Goal: Task Accomplishment & Management: Use online tool/utility

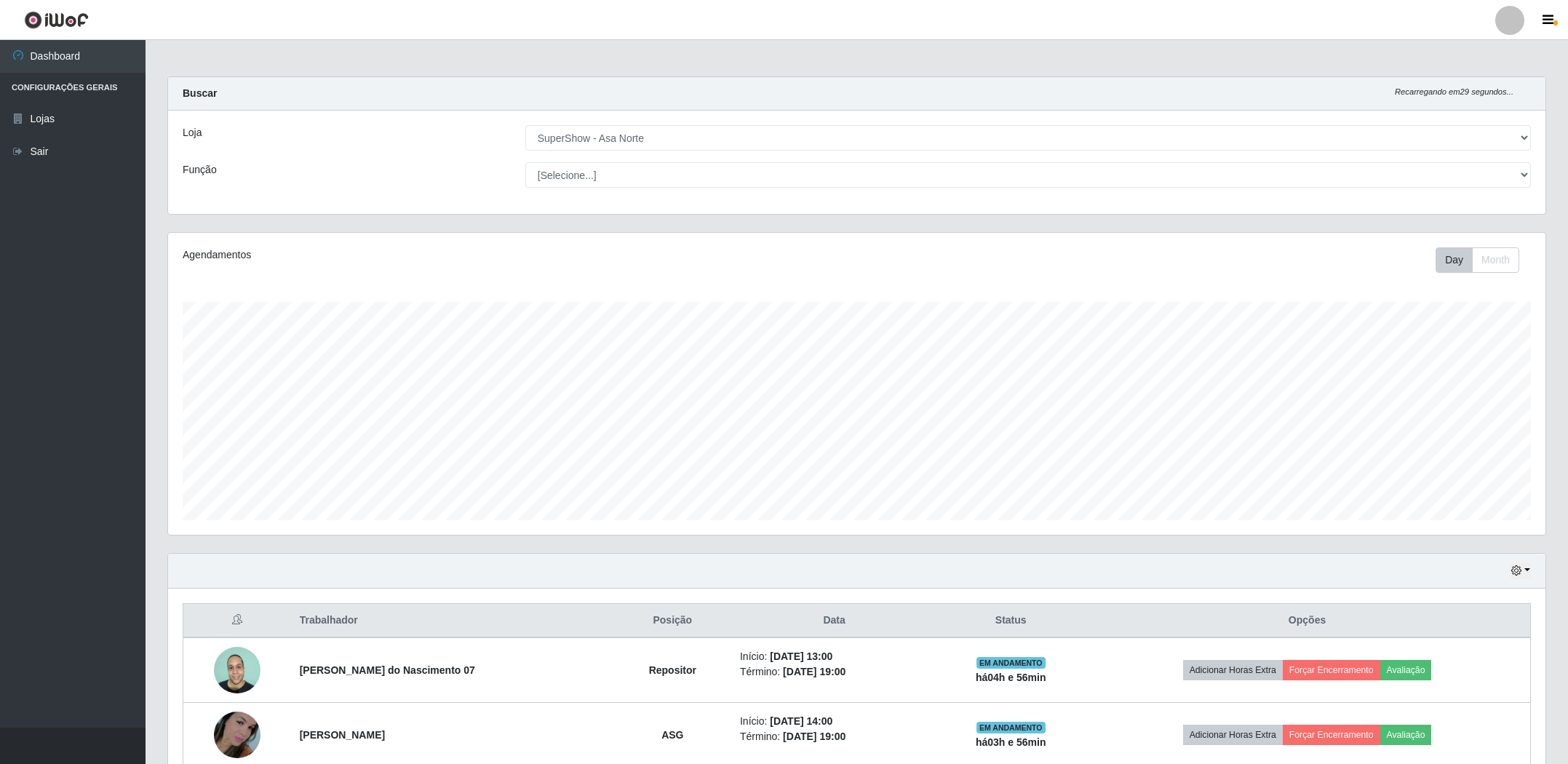
select select "71"
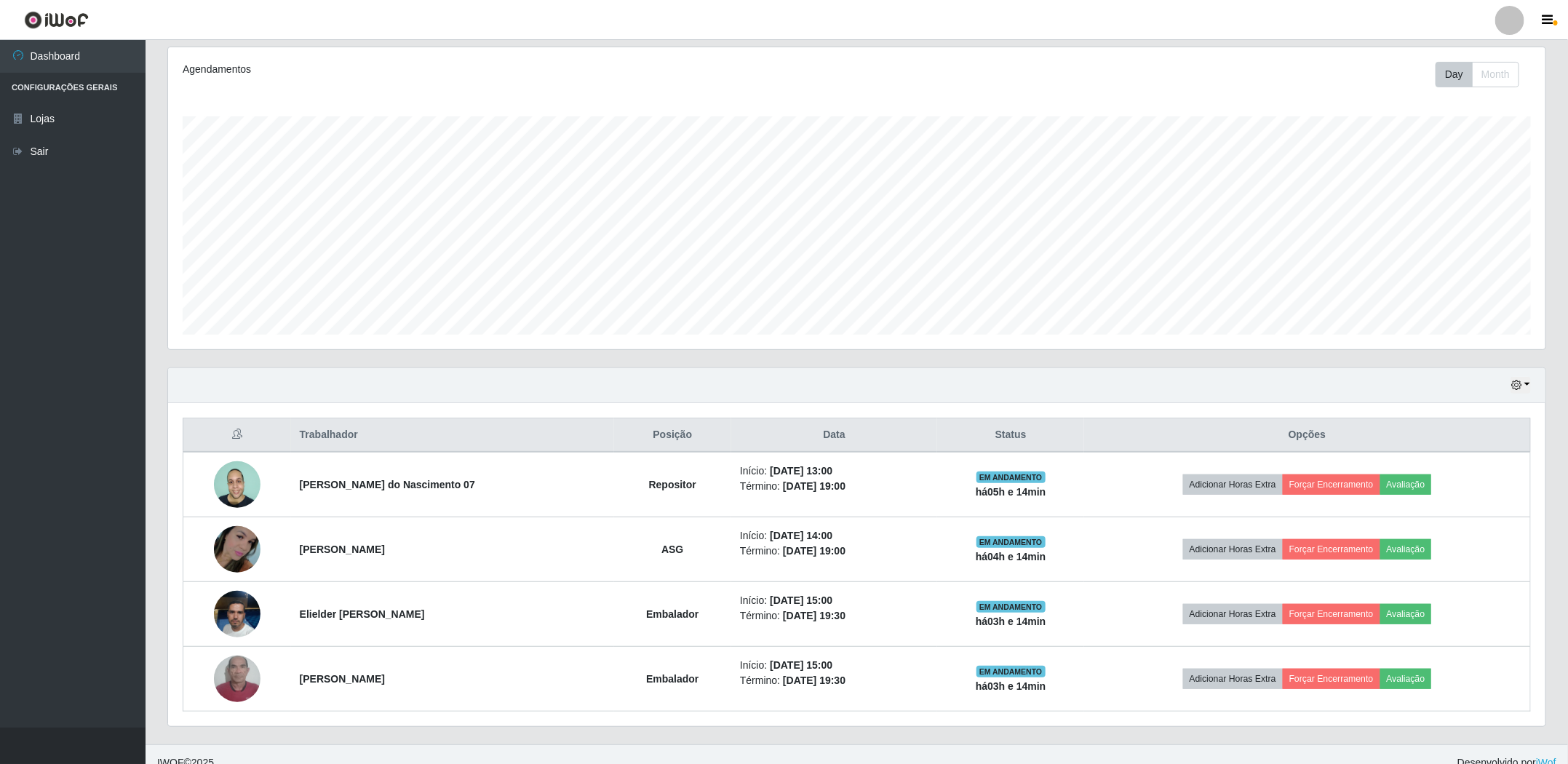
scroll to position [207, 0]
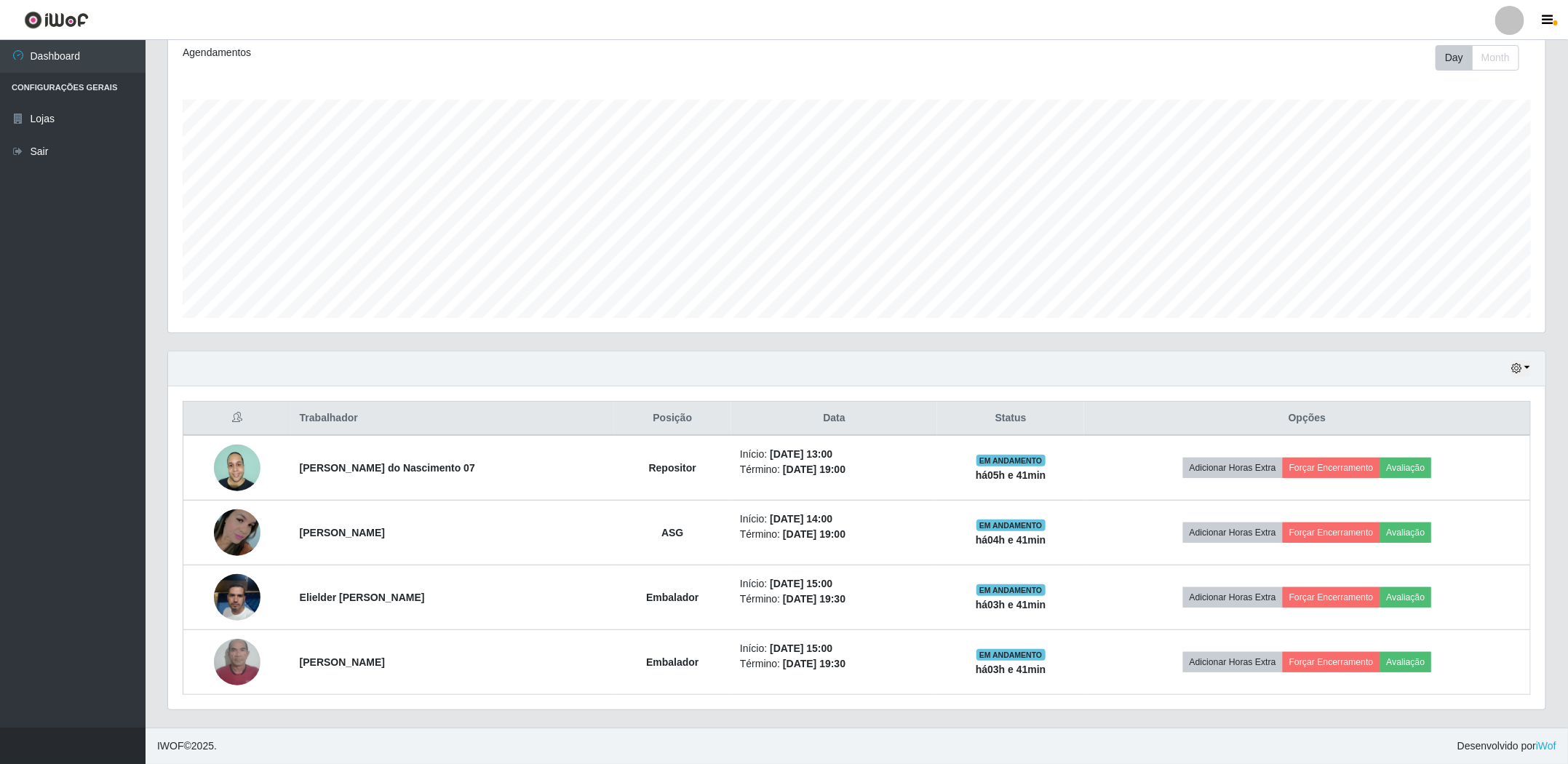
click at [1522, 356] on div "Hoje 1 dia 3 dias 1 Semana Não encerrados" at bounding box center [857, 369] width 1377 height 35
click at [1522, 360] on button "button" at bounding box center [1521, 368] width 21 height 17
click at [1491, 419] on button "1 dia" at bounding box center [1472, 426] width 115 height 31
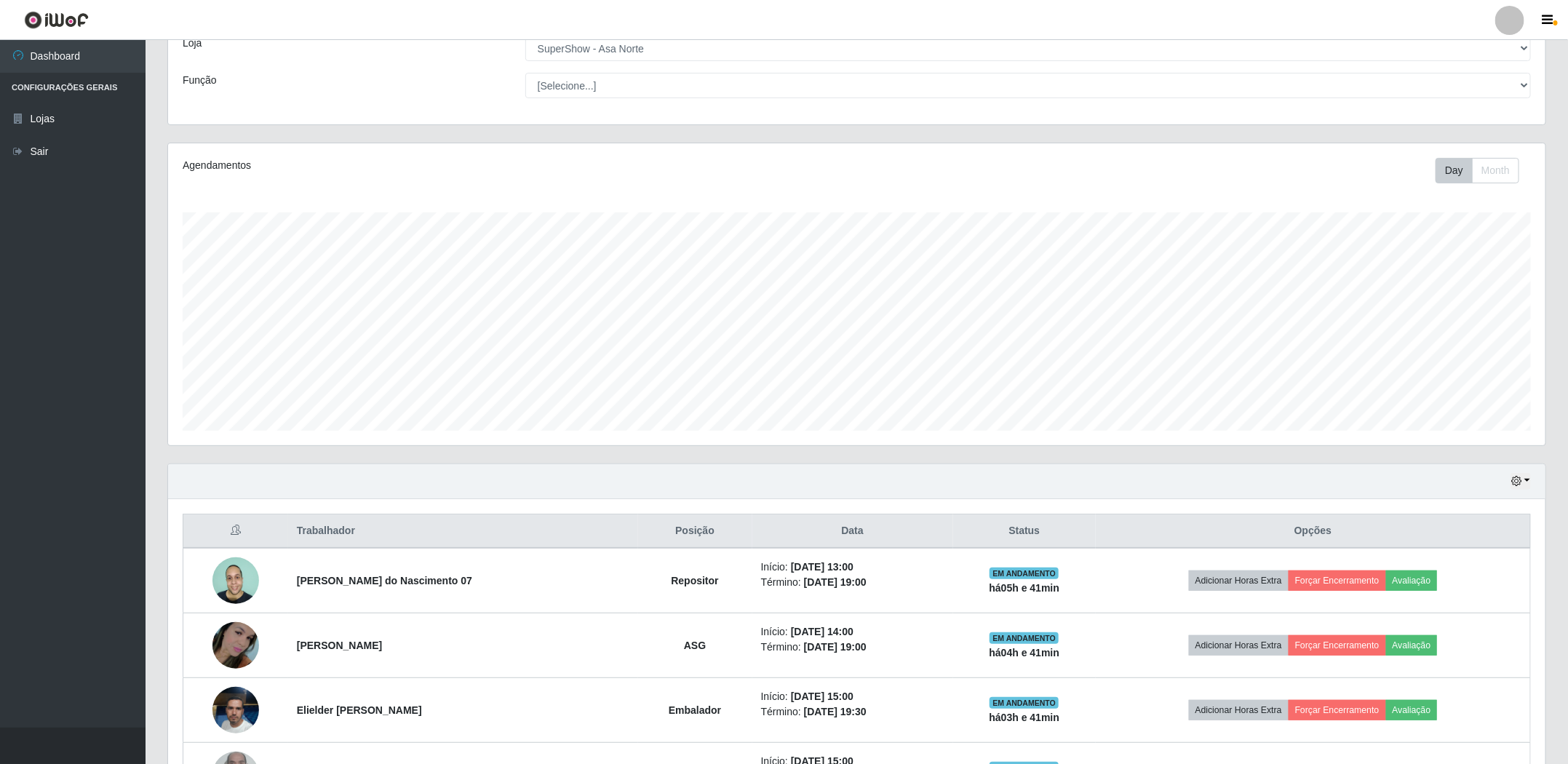
scroll to position [328, 0]
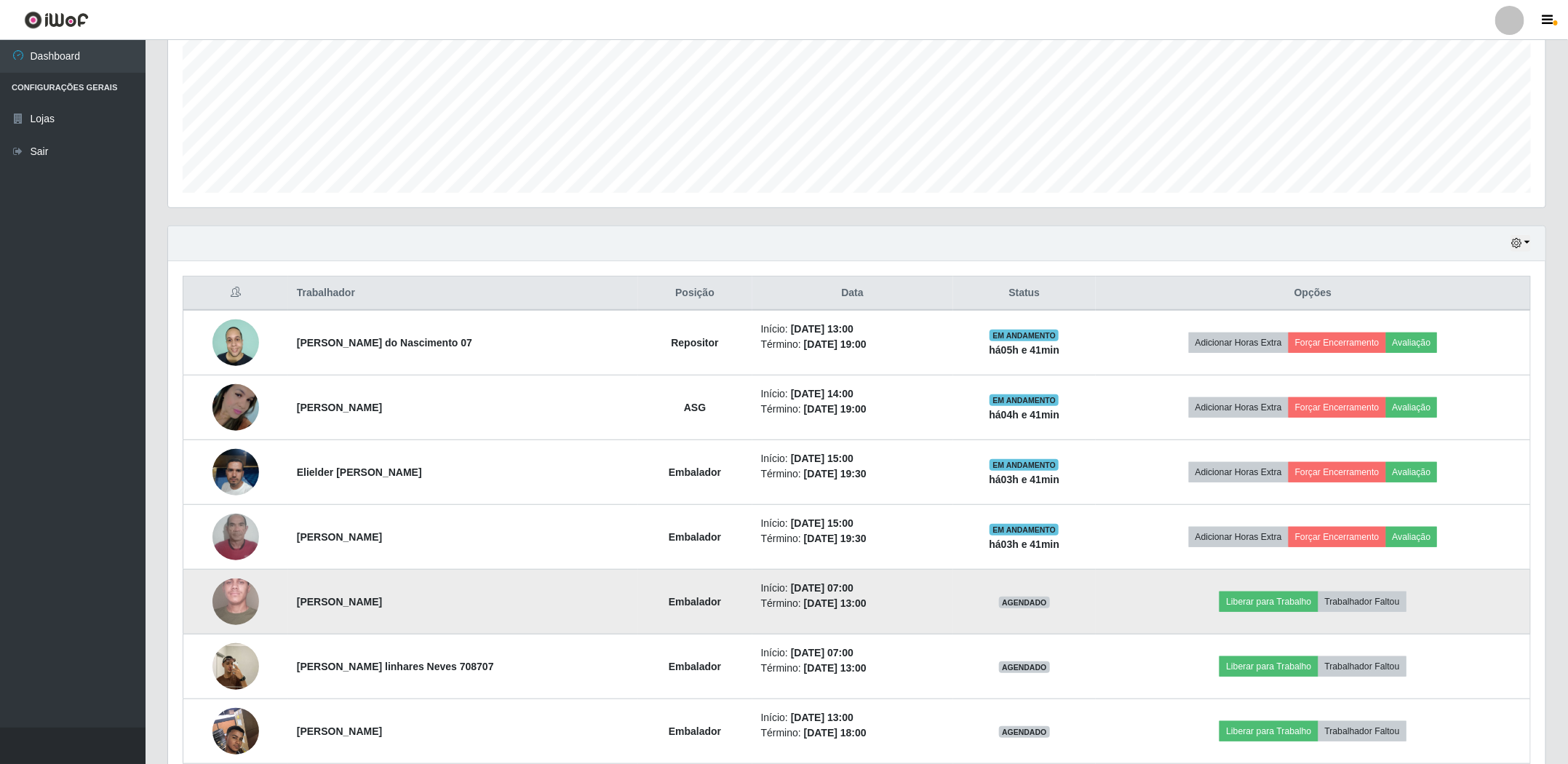
drag, startPoint x: 288, startPoint y: 340, endPoint x: 472, endPoint y: 631, distance: 344.3
click at [472, 631] on tbody "Maxsulivan Petrovich do Nascimento 07 Repositor Início: [DATE] 13:00 Término: […" at bounding box center [857, 634] width 1347 height 648
click at [472, 631] on td "[PERSON_NAME]" at bounding box center [463, 602] width 350 height 65
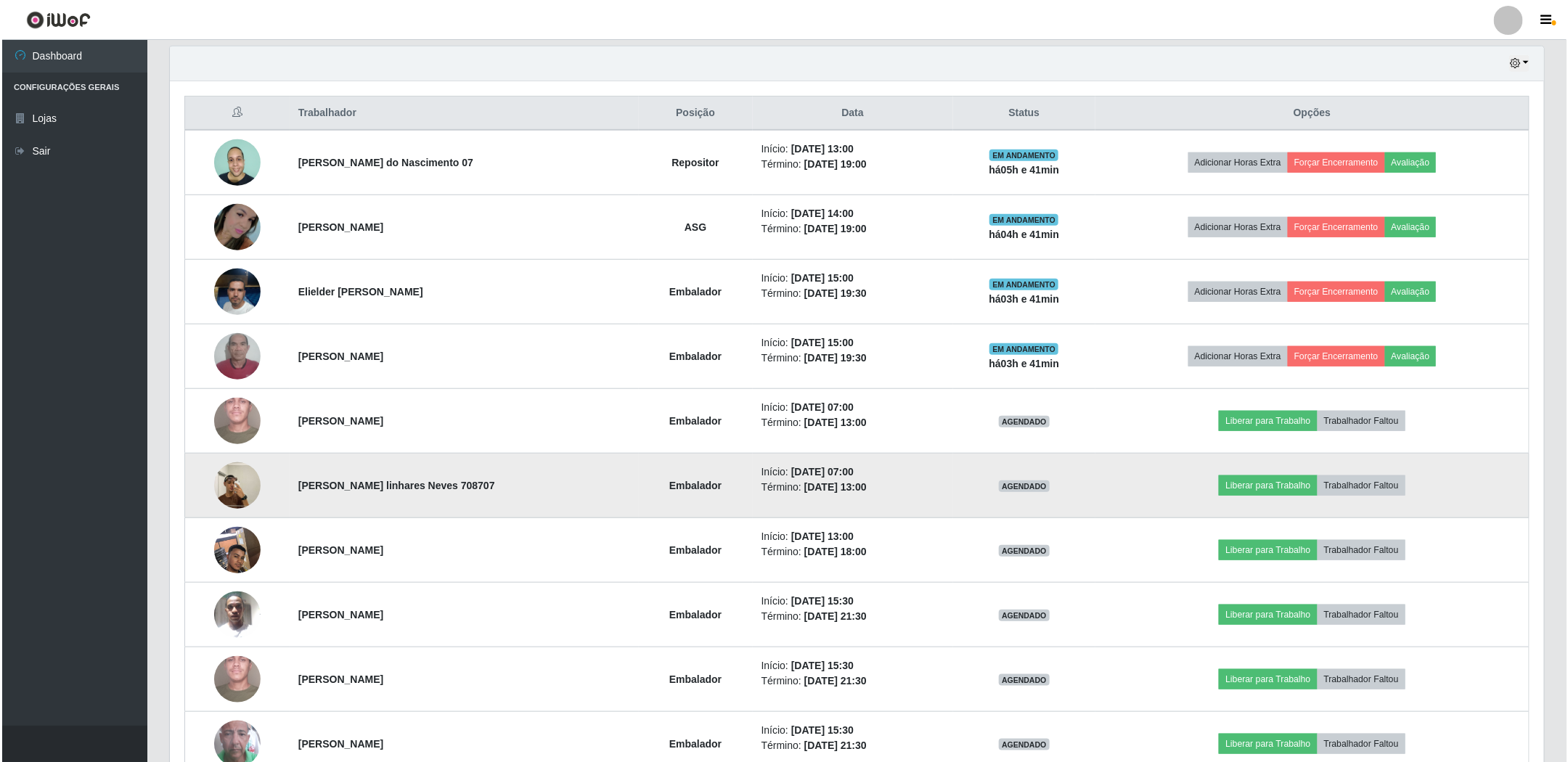
scroll to position [544, 0]
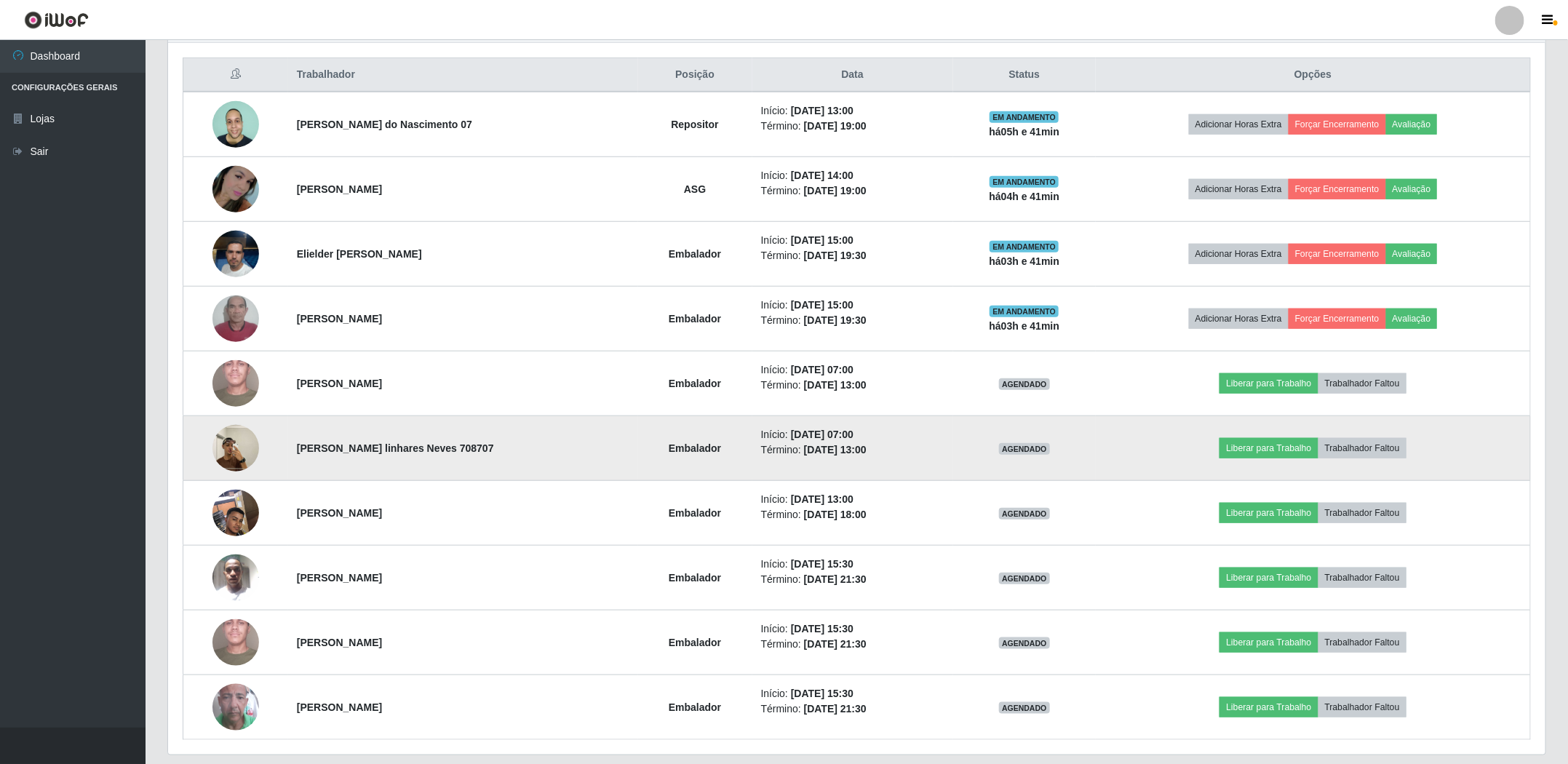
drag, startPoint x: 756, startPoint y: 381, endPoint x: 904, endPoint y: 483, distance: 179.7
click at [904, 483] on tbody "Maxsulivan Petrovich do Nascimento 07 Repositor Início: [DATE] 13:00 Término: […" at bounding box center [857, 416] width 1347 height 648
click at [913, 470] on td "Início: [DATE] 07:00 Término: [DATE] 13:00" at bounding box center [853, 449] width 201 height 65
click at [231, 460] on img at bounding box center [236, 448] width 46 height 62
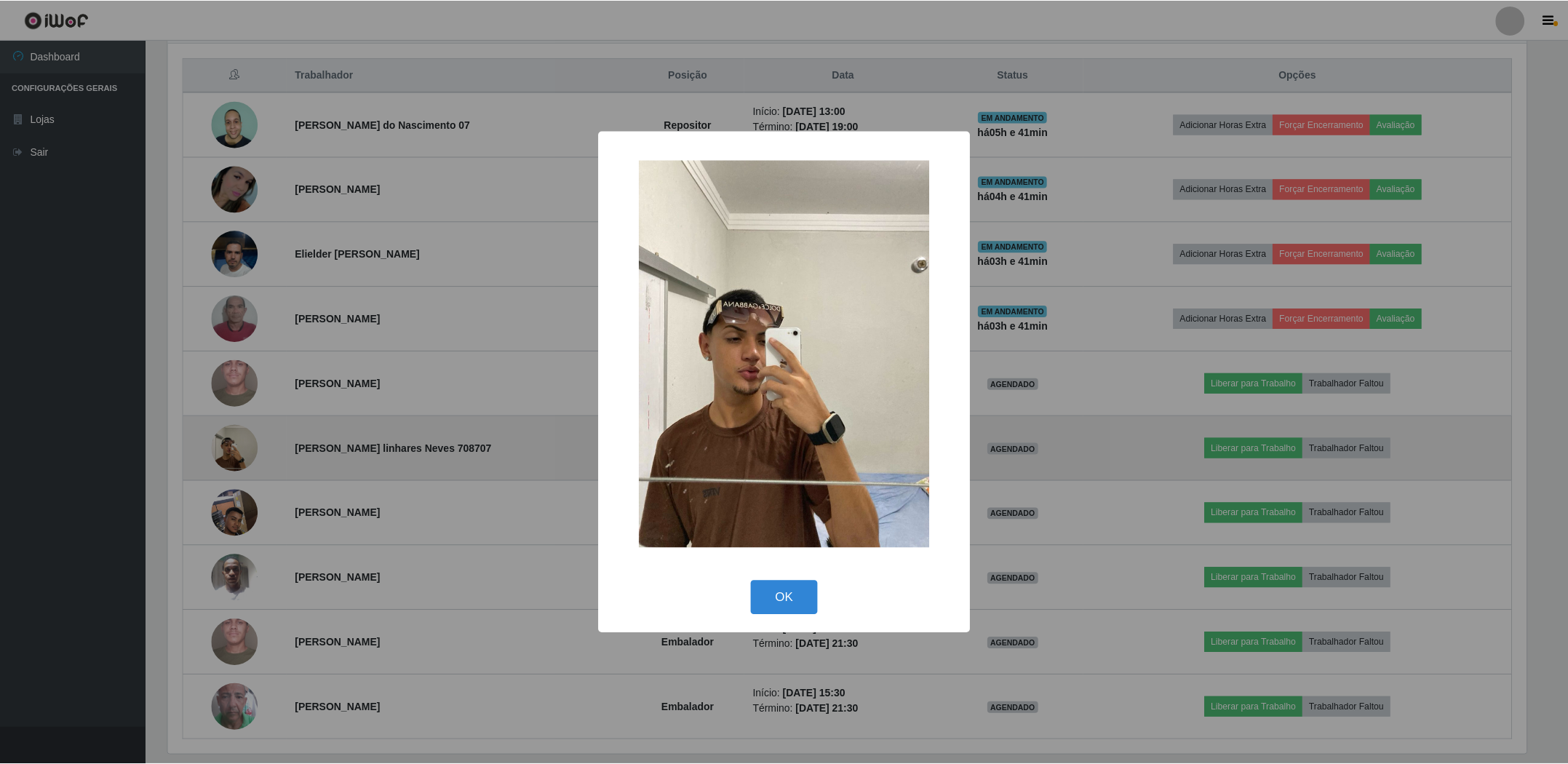
scroll to position [304, 1362]
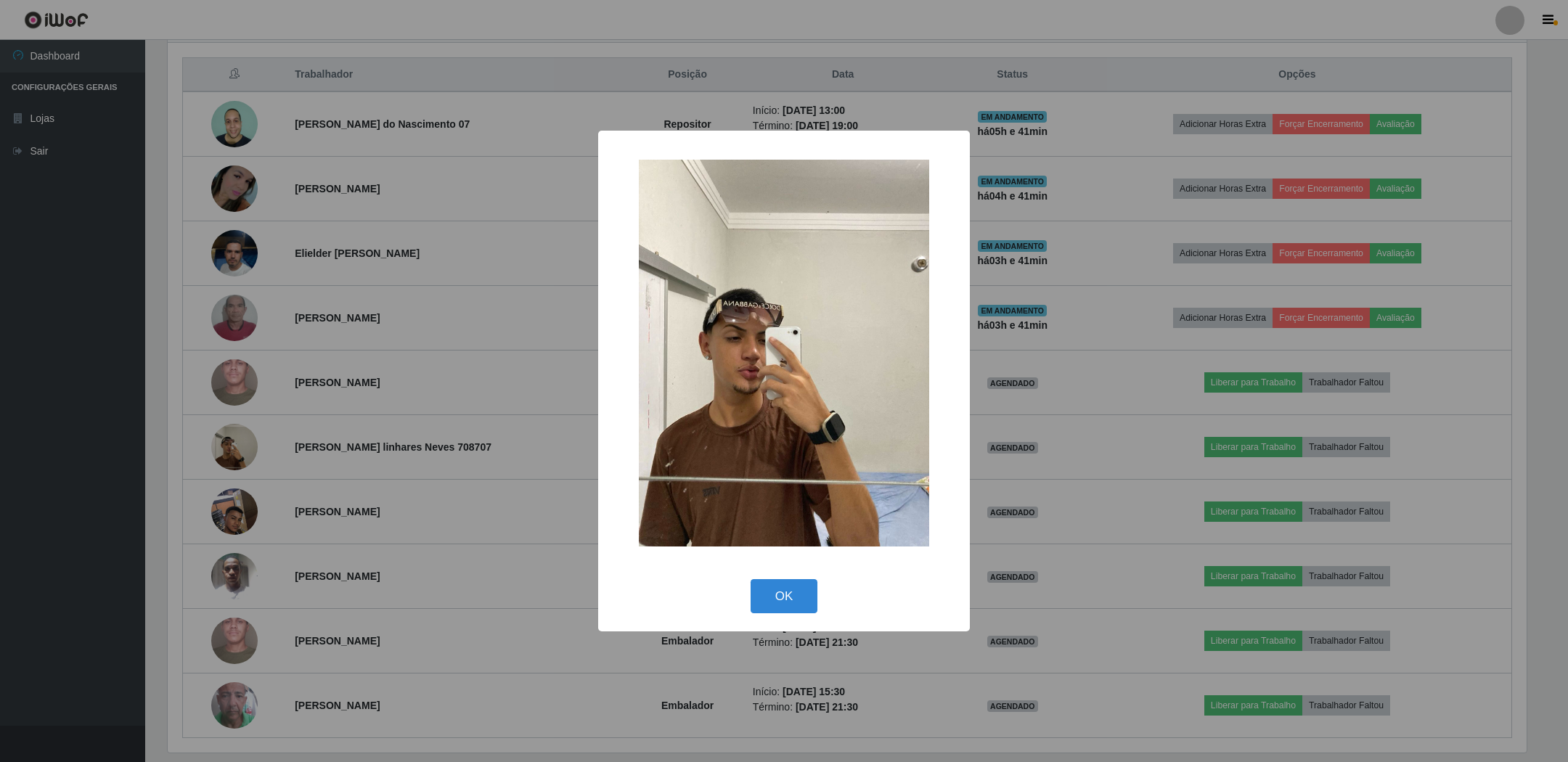
click at [750, 579] on button "OK" at bounding box center [784, 596] width 68 height 34
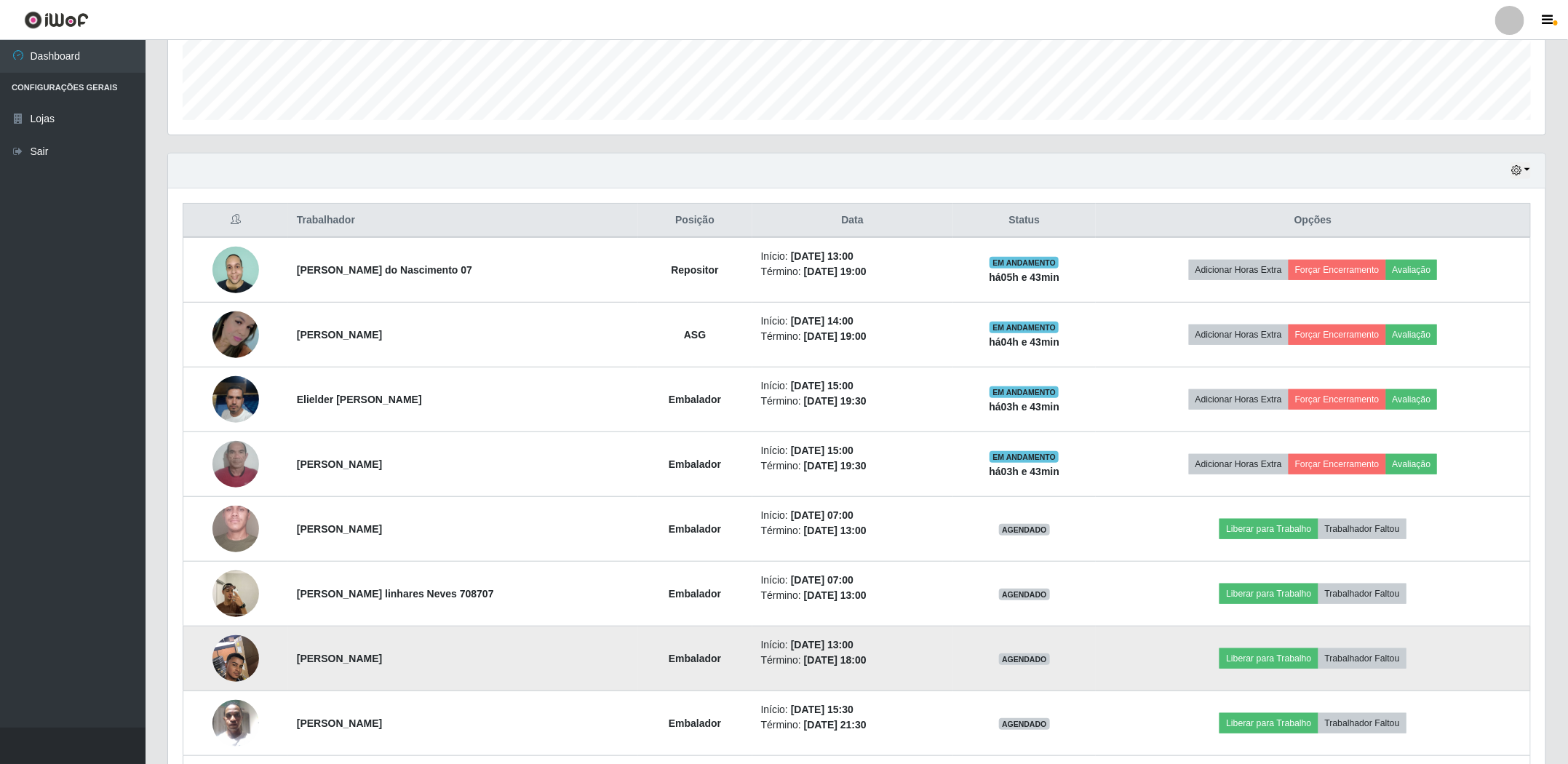
scroll to position [546, 0]
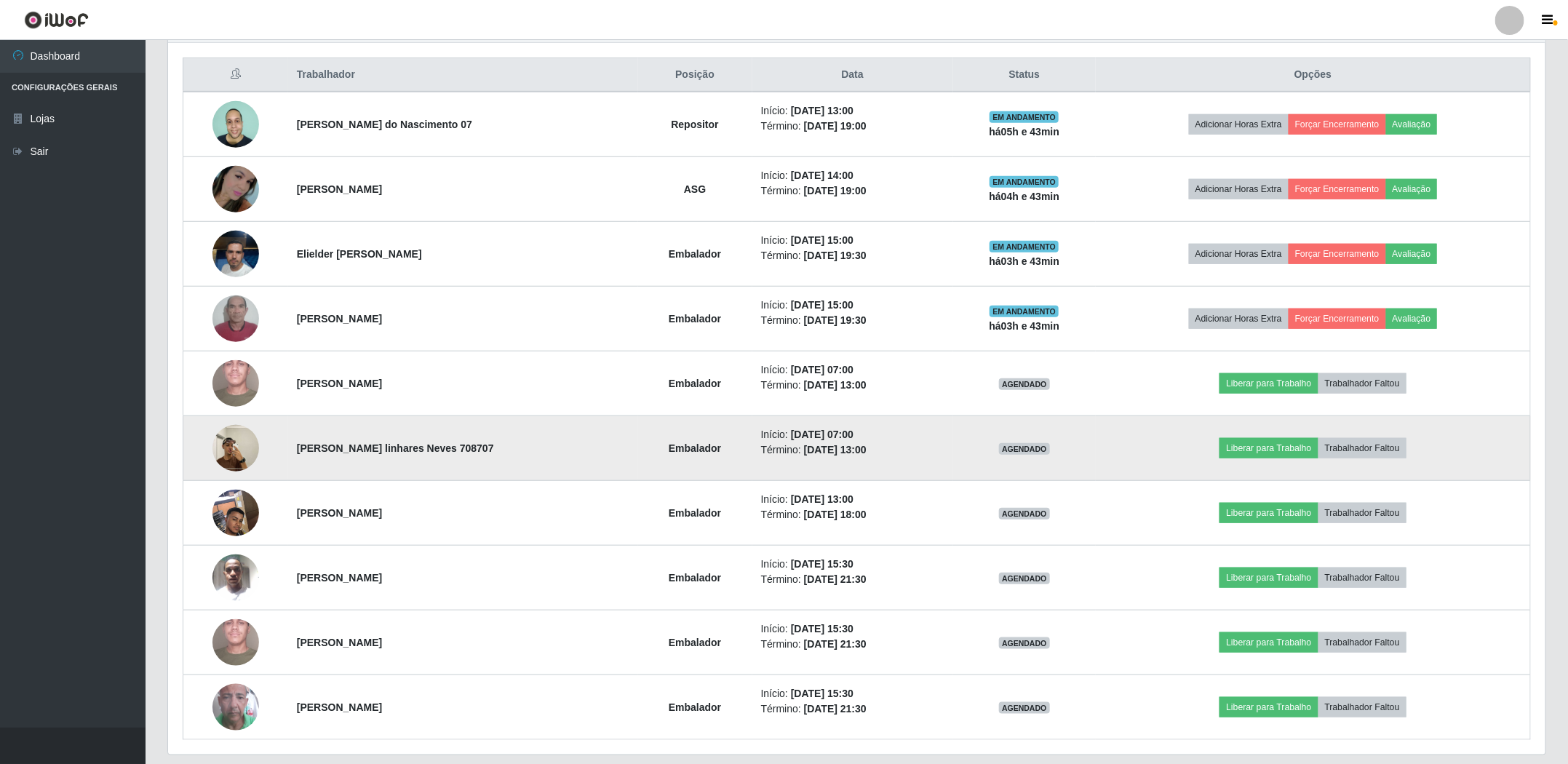
click at [228, 450] on img at bounding box center [236, 448] width 46 height 62
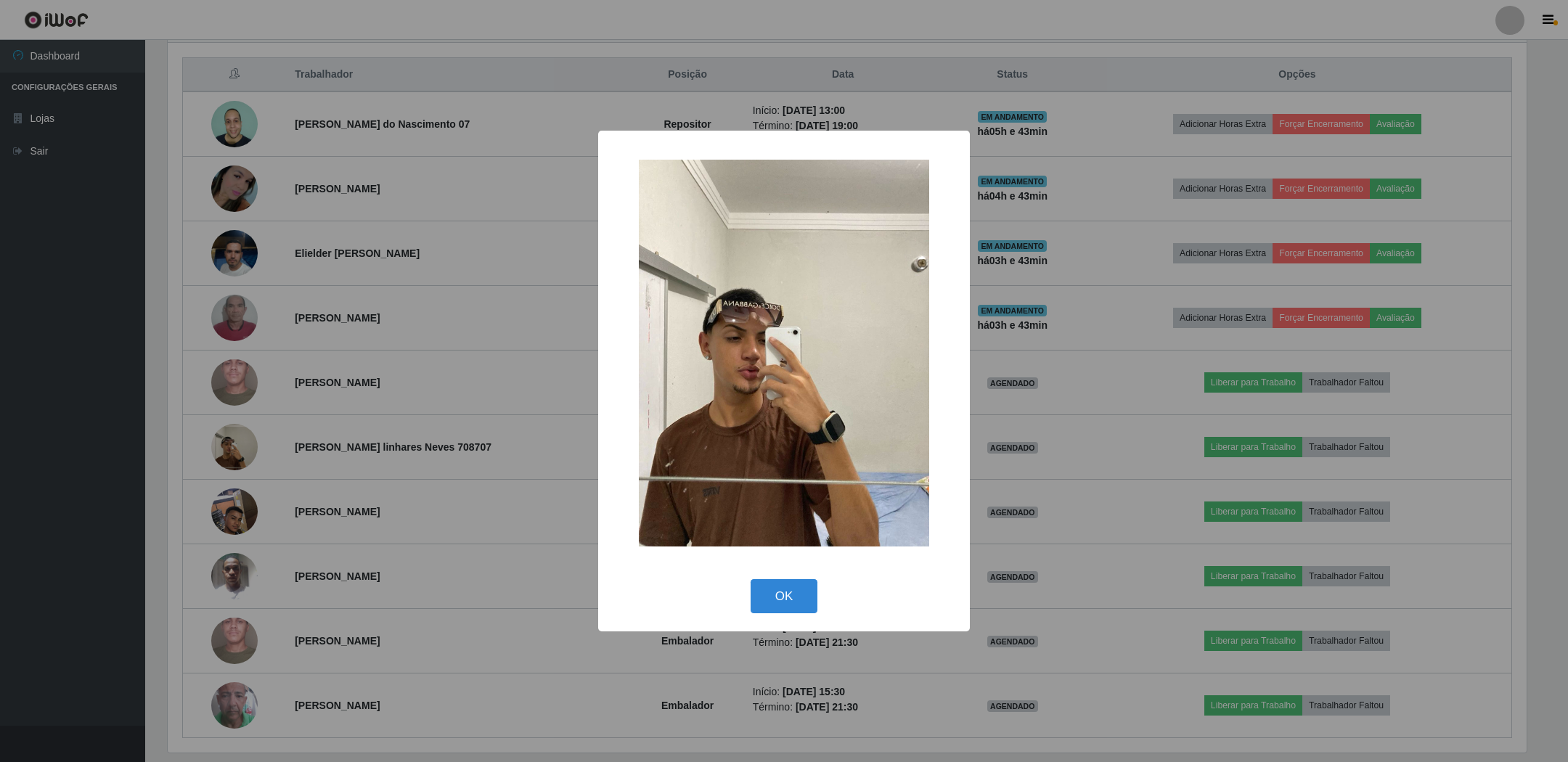
click at [750, 579] on button "OK" at bounding box center [784, 596] width 68 height 34
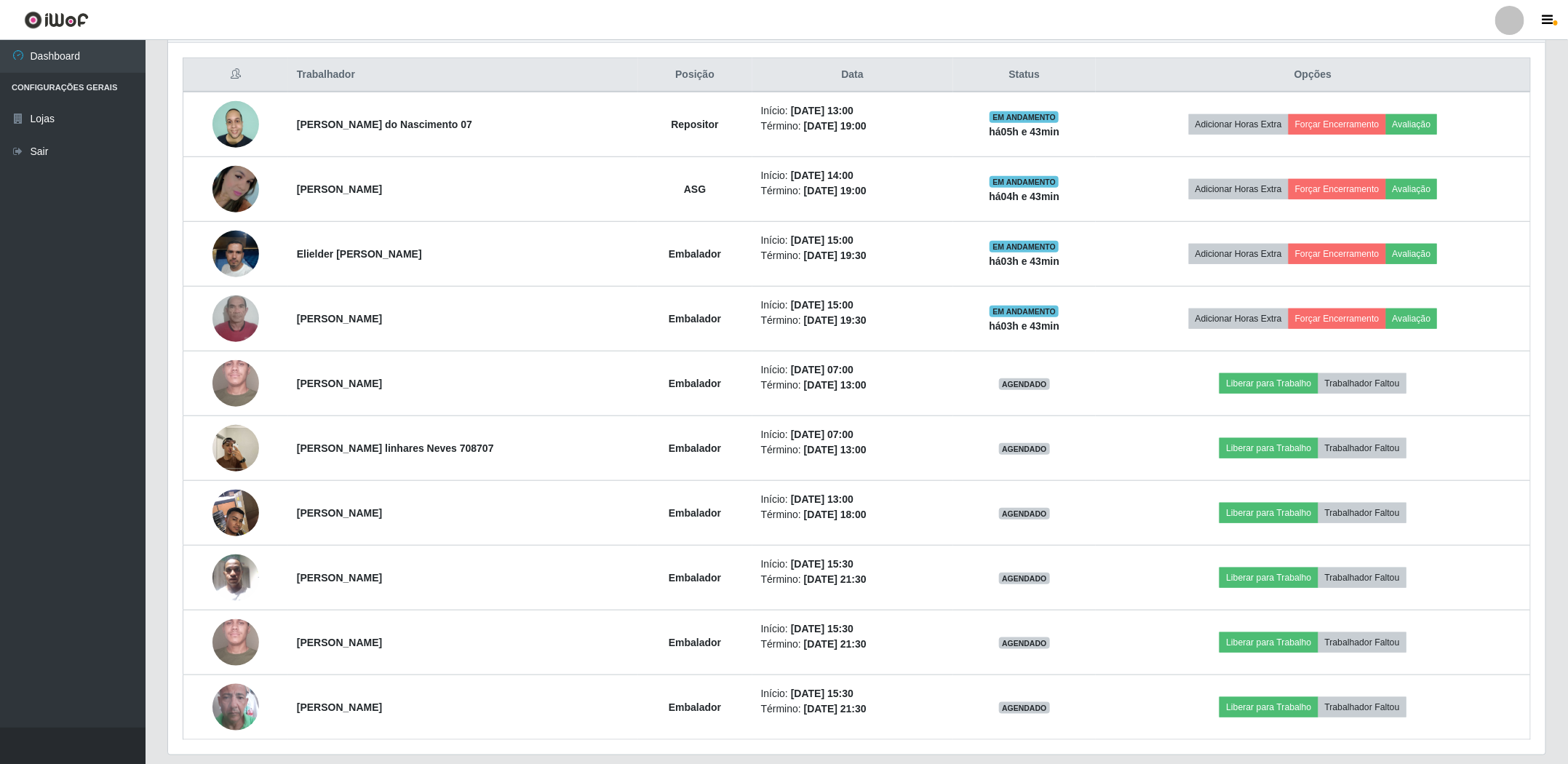
scroll to position [304, 1376]
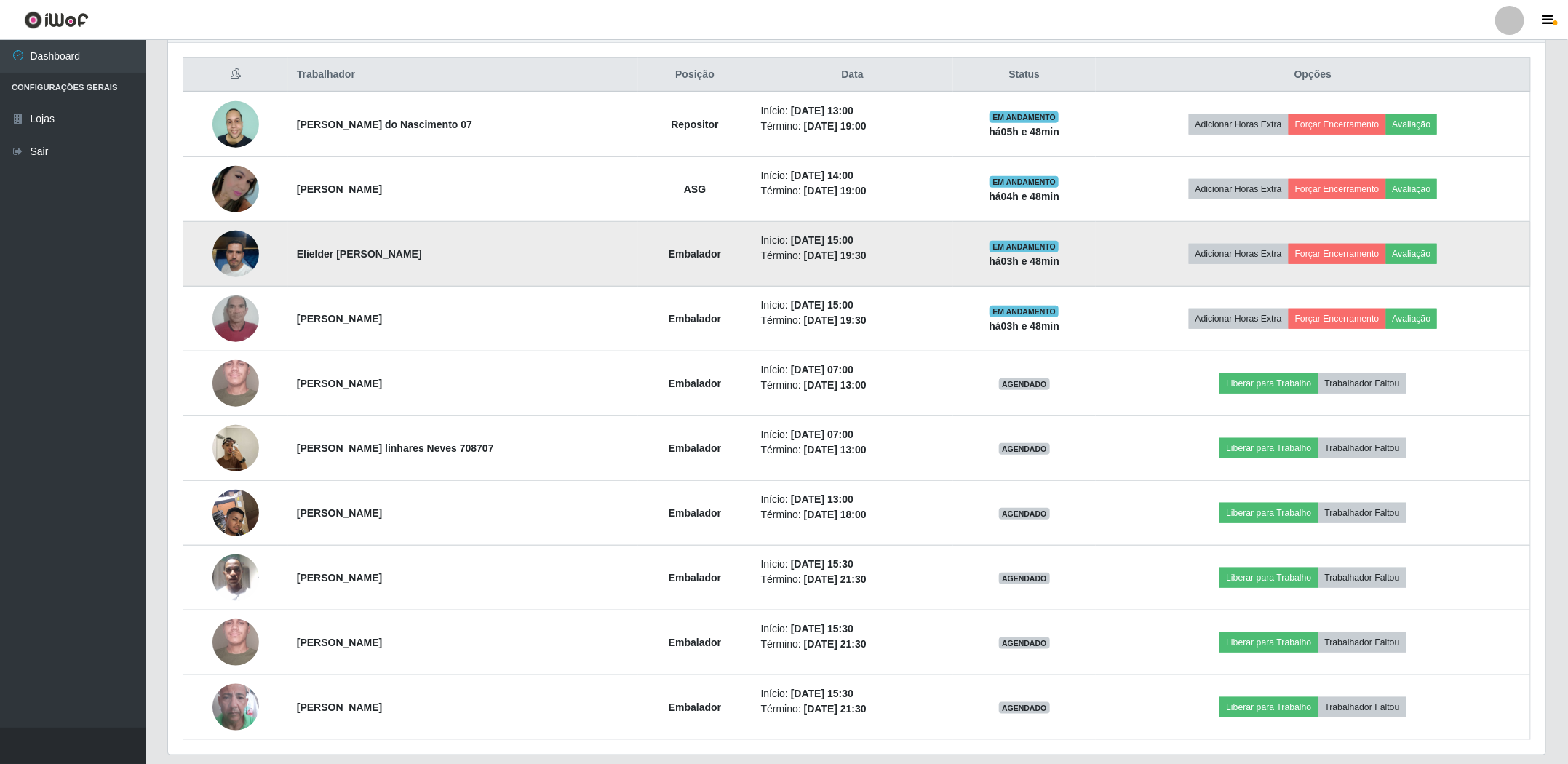
click at [228, 260] on img at bounding box center [236, 254] width 46 height 83
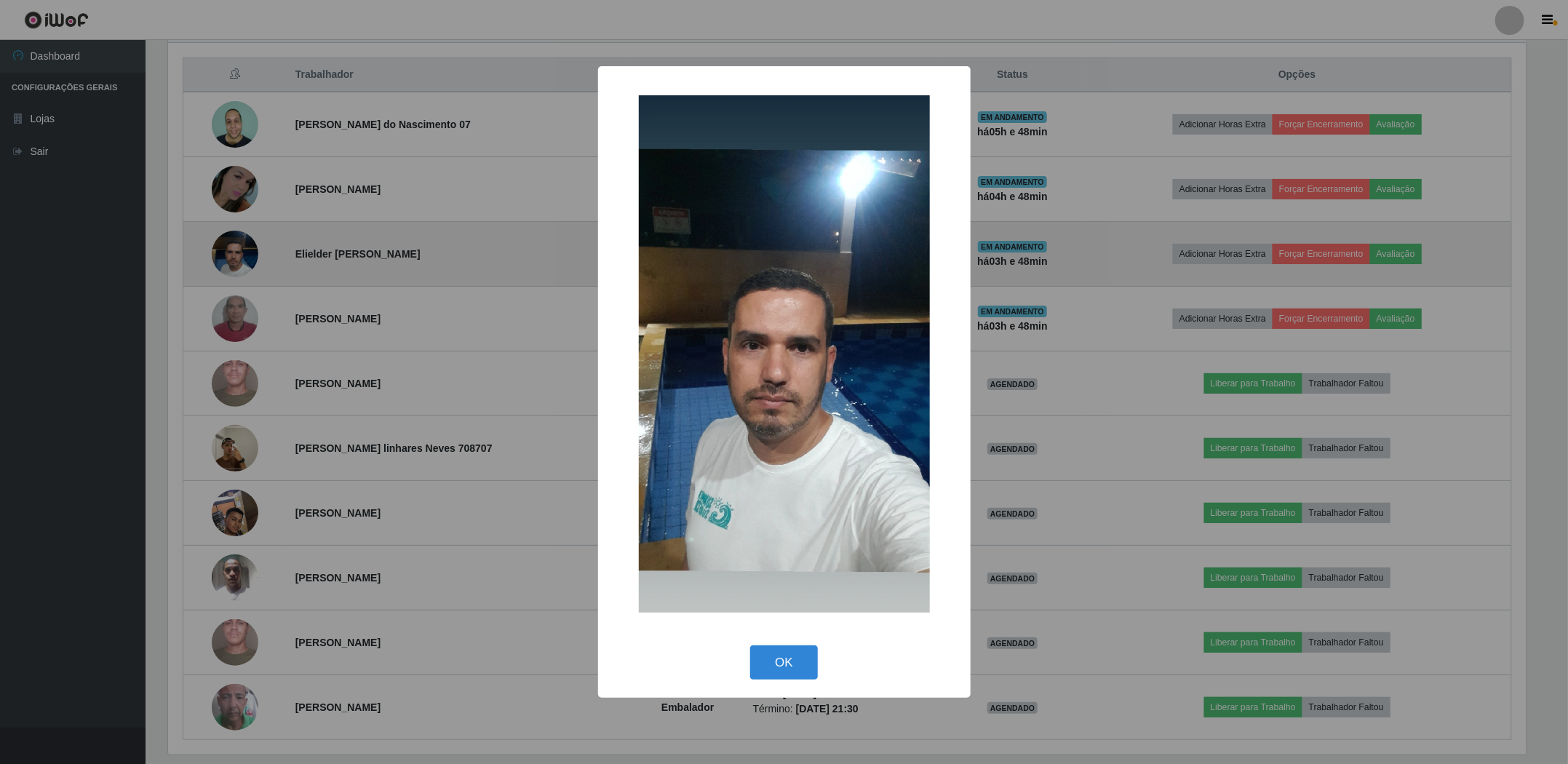
scroll to position [304, 1362]
click at [752, 645] on button "OK" at bounding box center [786, 662] width 68 height 34
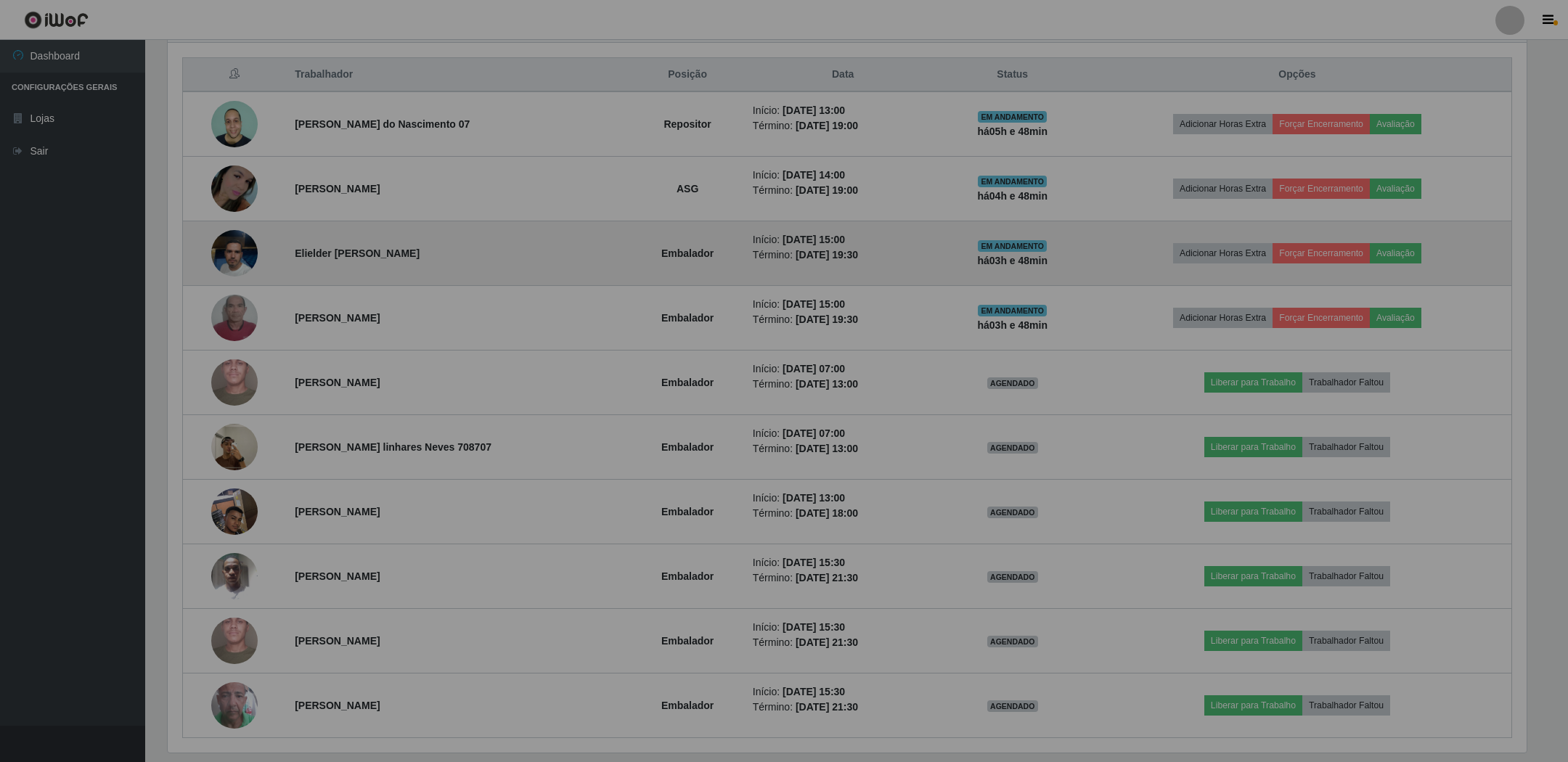
scroll to position [303, 1373]
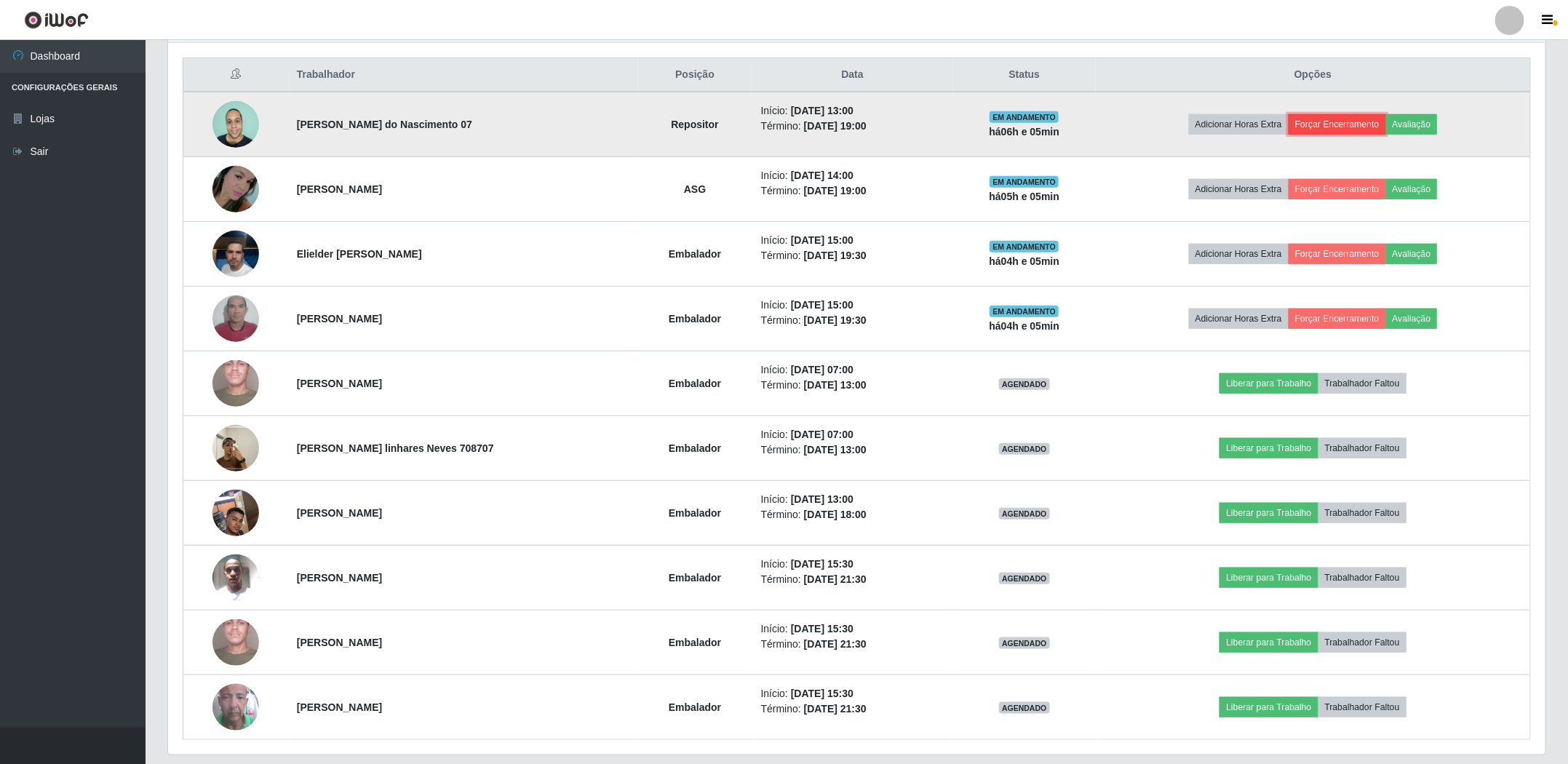
click at [1342, 134] on button "Forçar Encerramento" at bounding box center [1337, 124] width 98 height 21
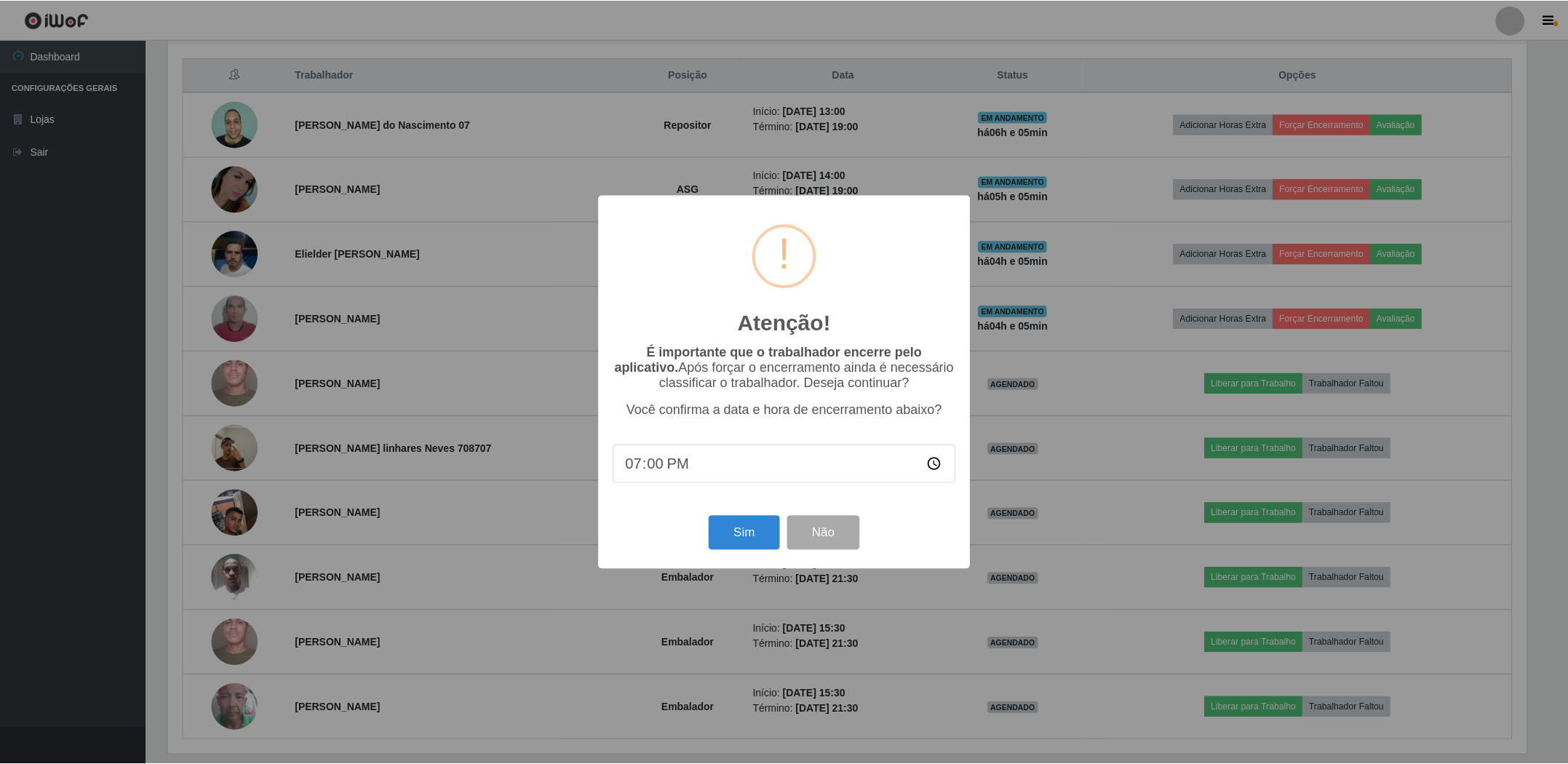
scroll to position [304, 1362]
click at [718, 536] on button "Sim" at bounding box center [745, 533] width 71 height 34
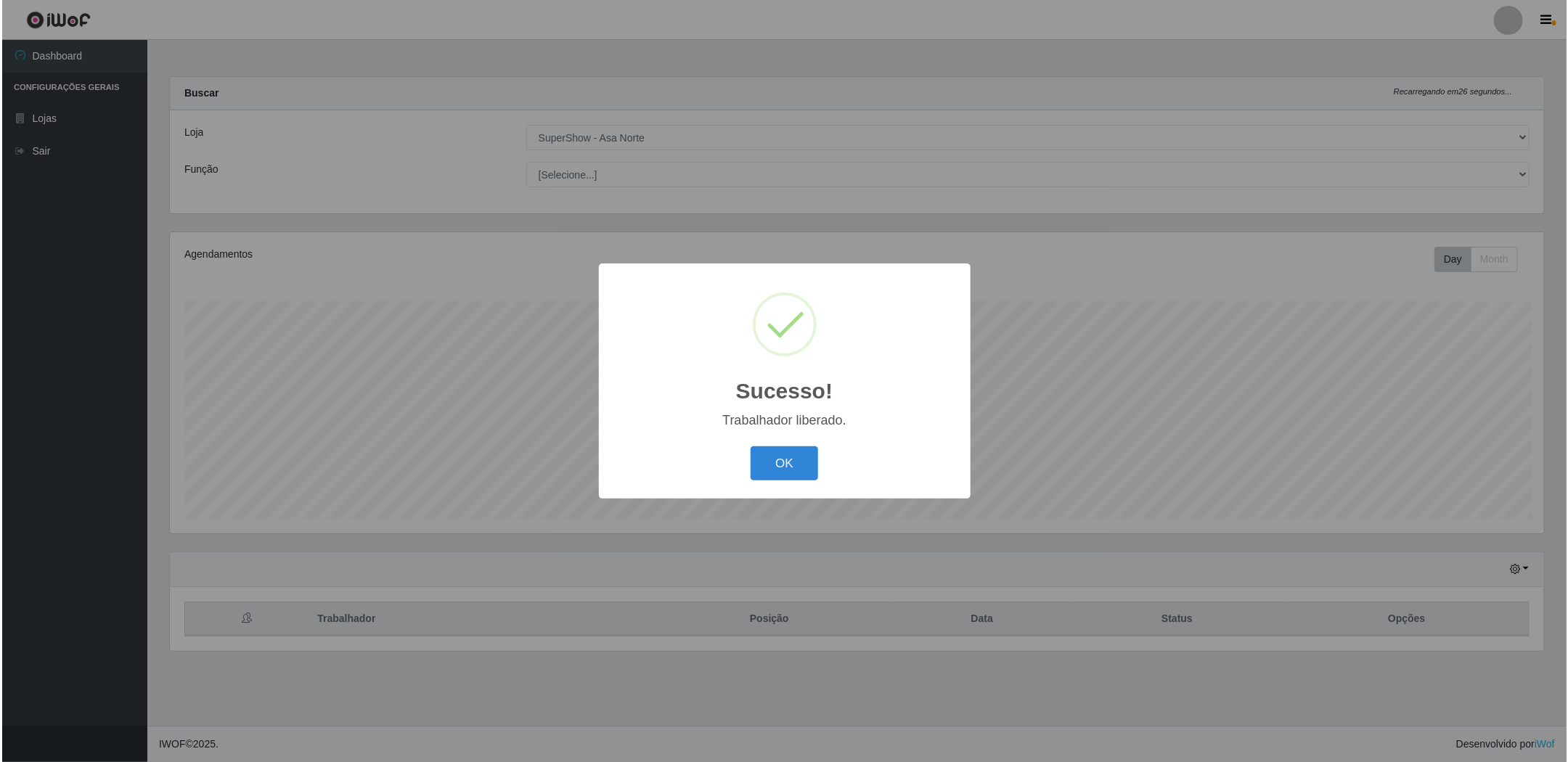
scroll to position [725364, 724358]
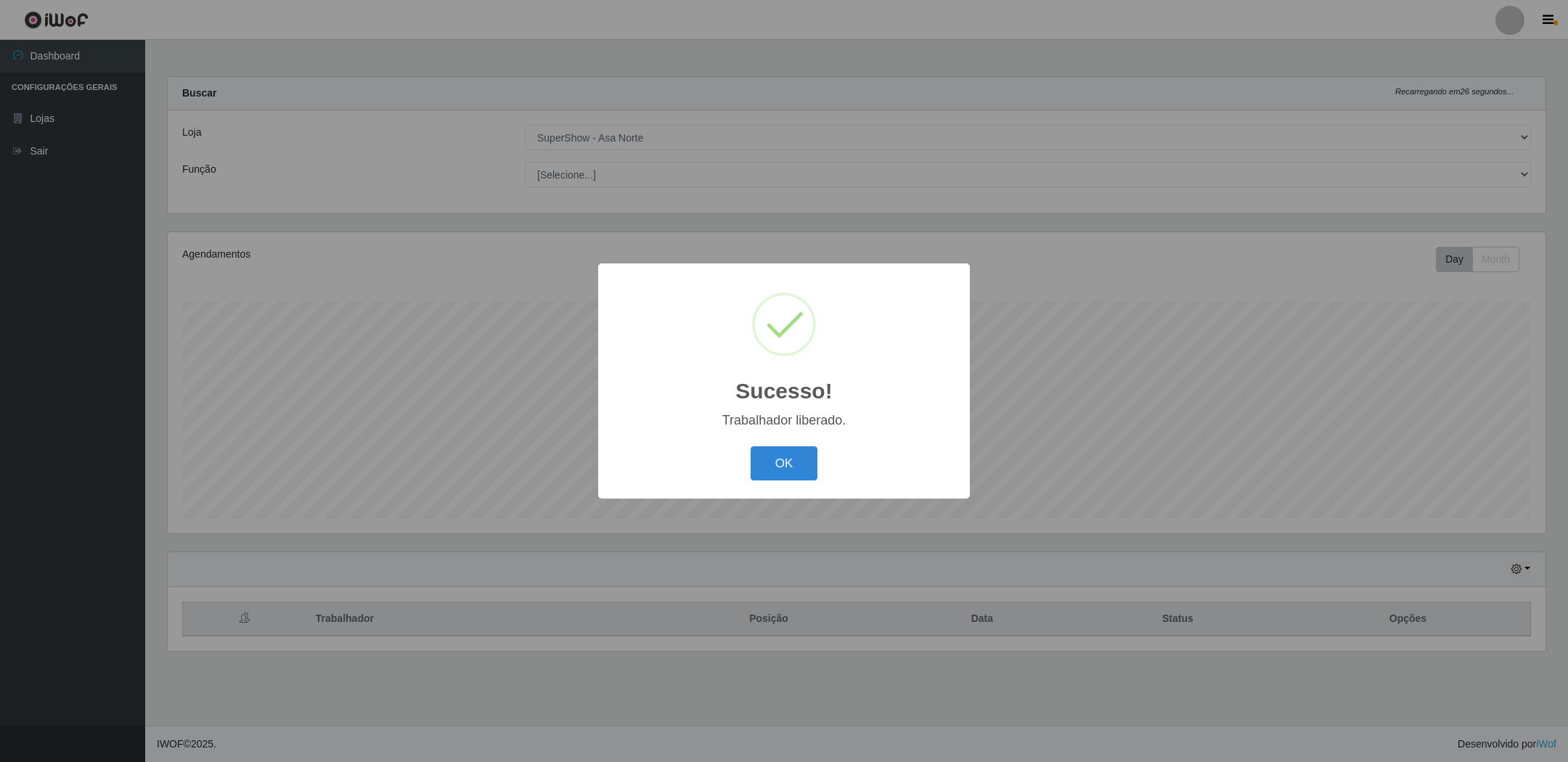
click at [750, 446] on button "OK" at bounding box center [784, 462] width 68 height 34
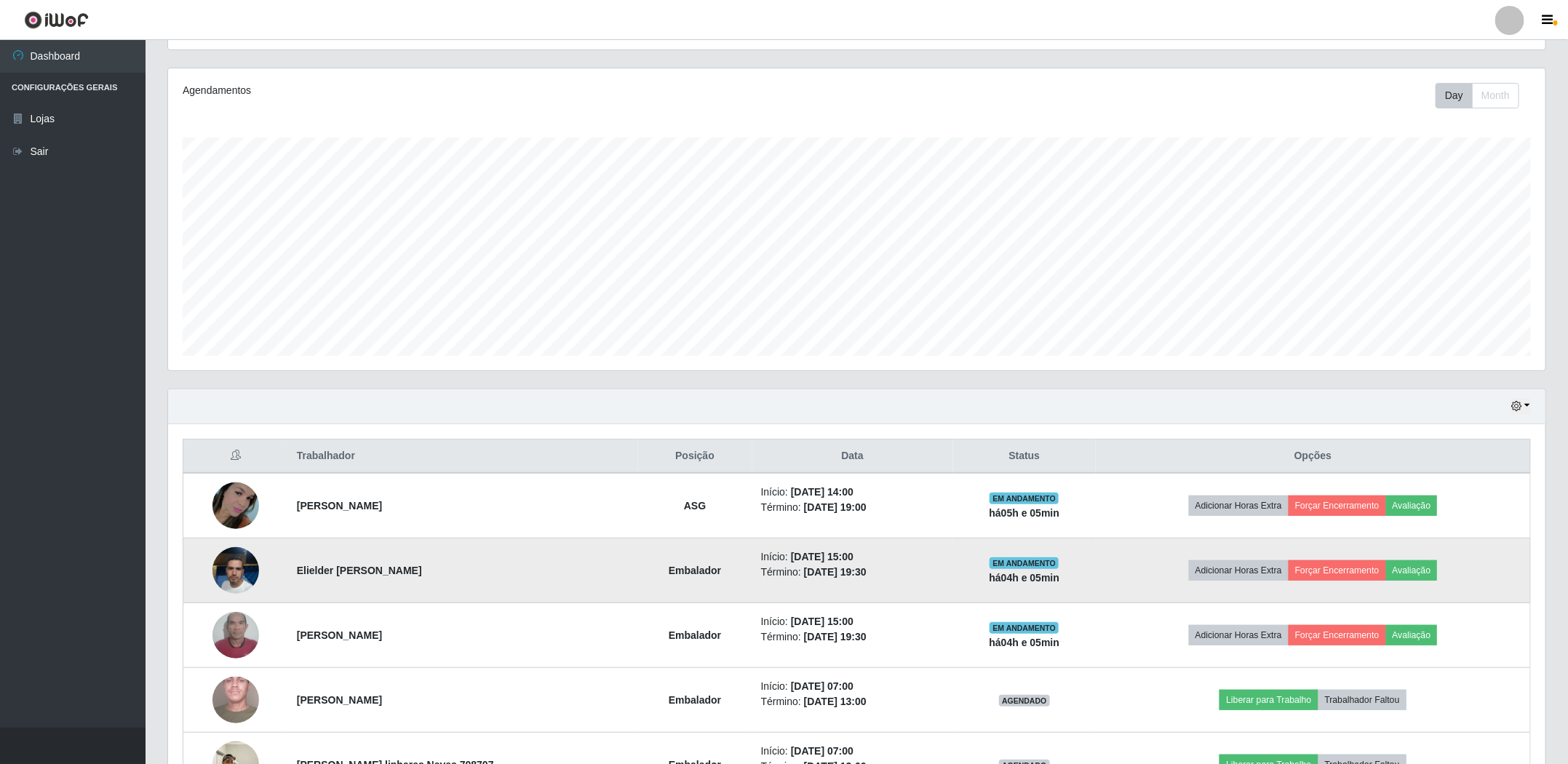
scroll to position [328, 0]
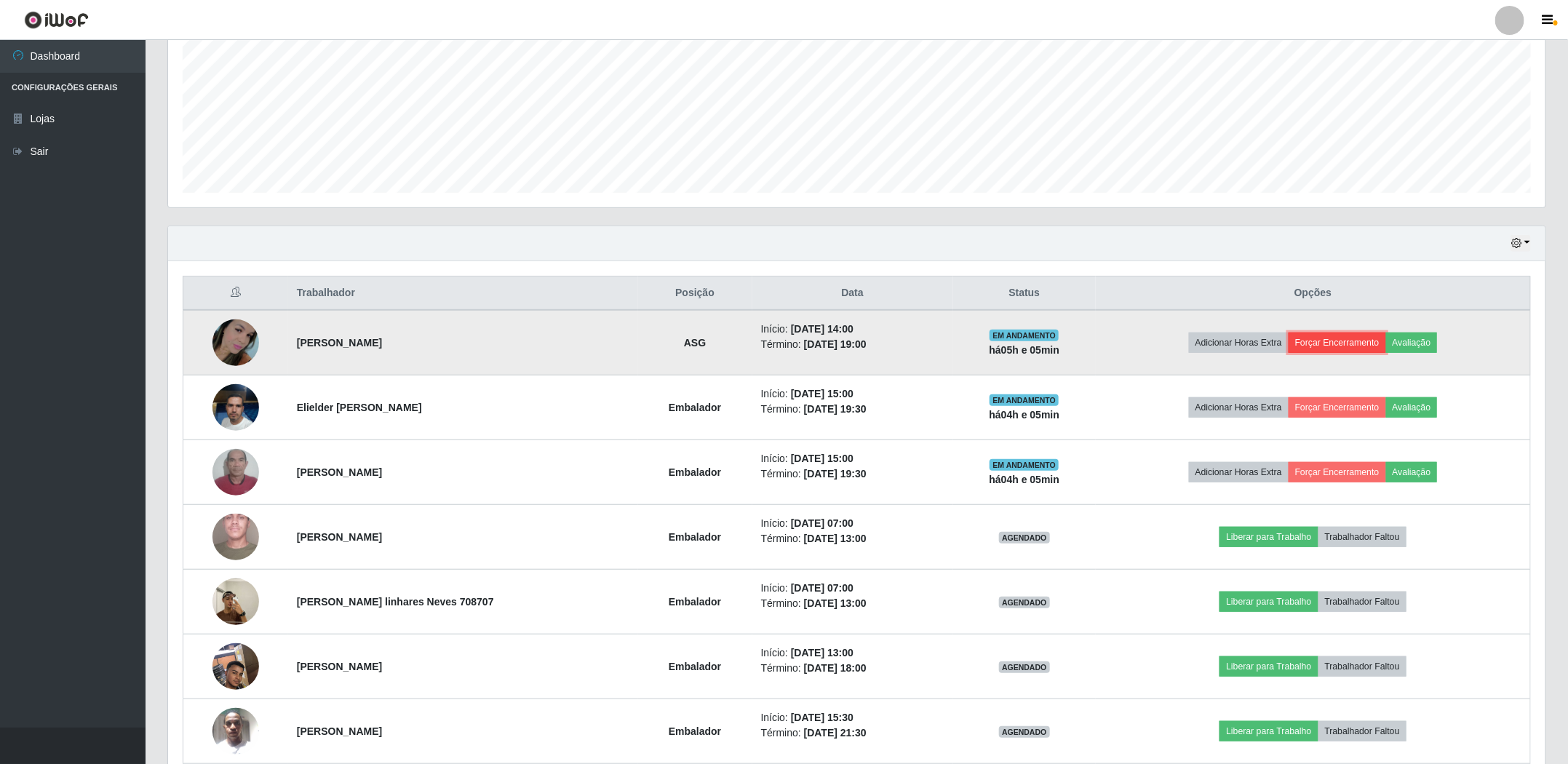
click at [1312, 348] on button "Forçar Encerramento" at bounding box center [1337, 343] width 98 height 21
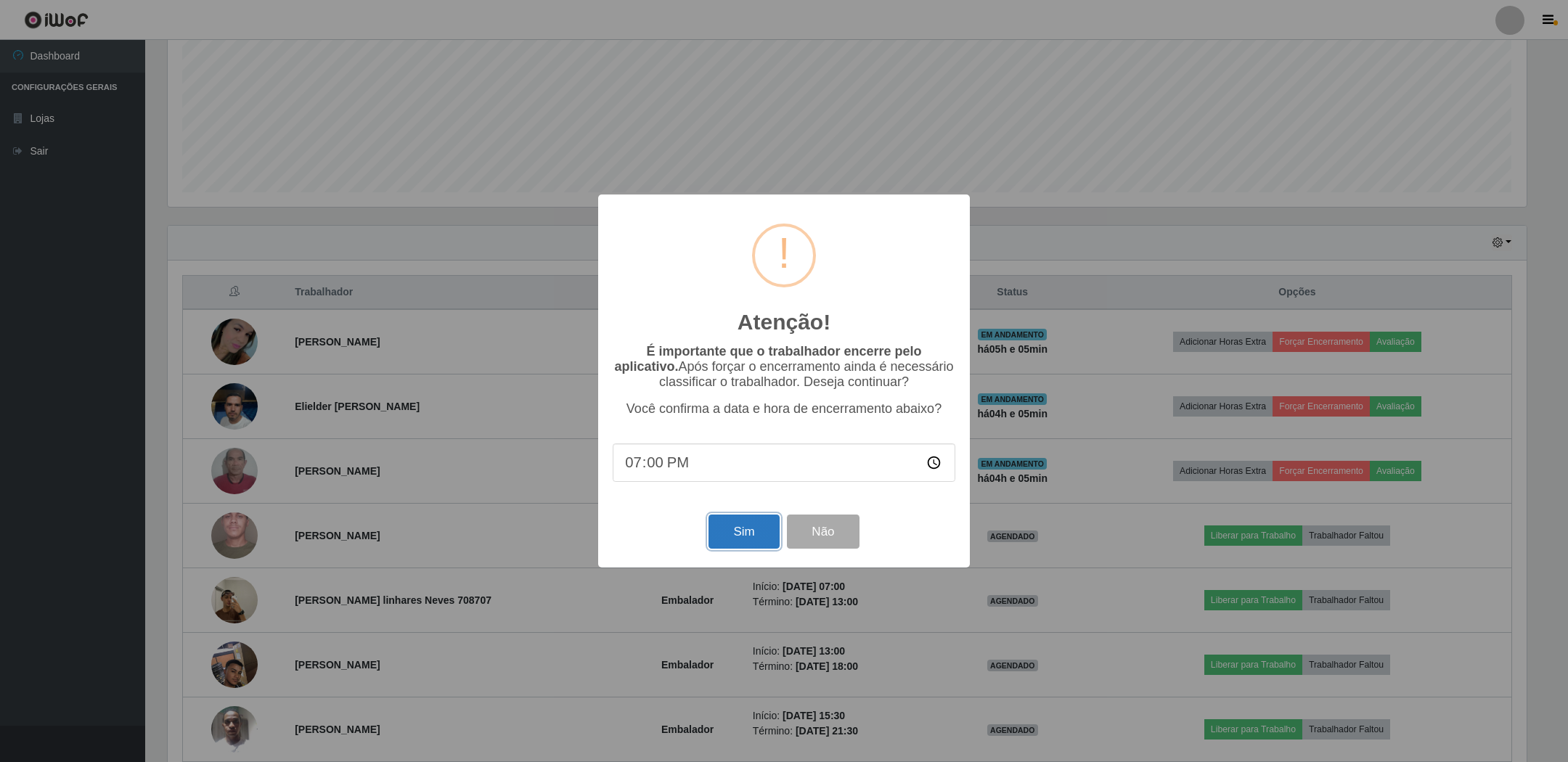
click at [755, 536] on button "Sim" at bounding box center [743, 531] width 70 height 34
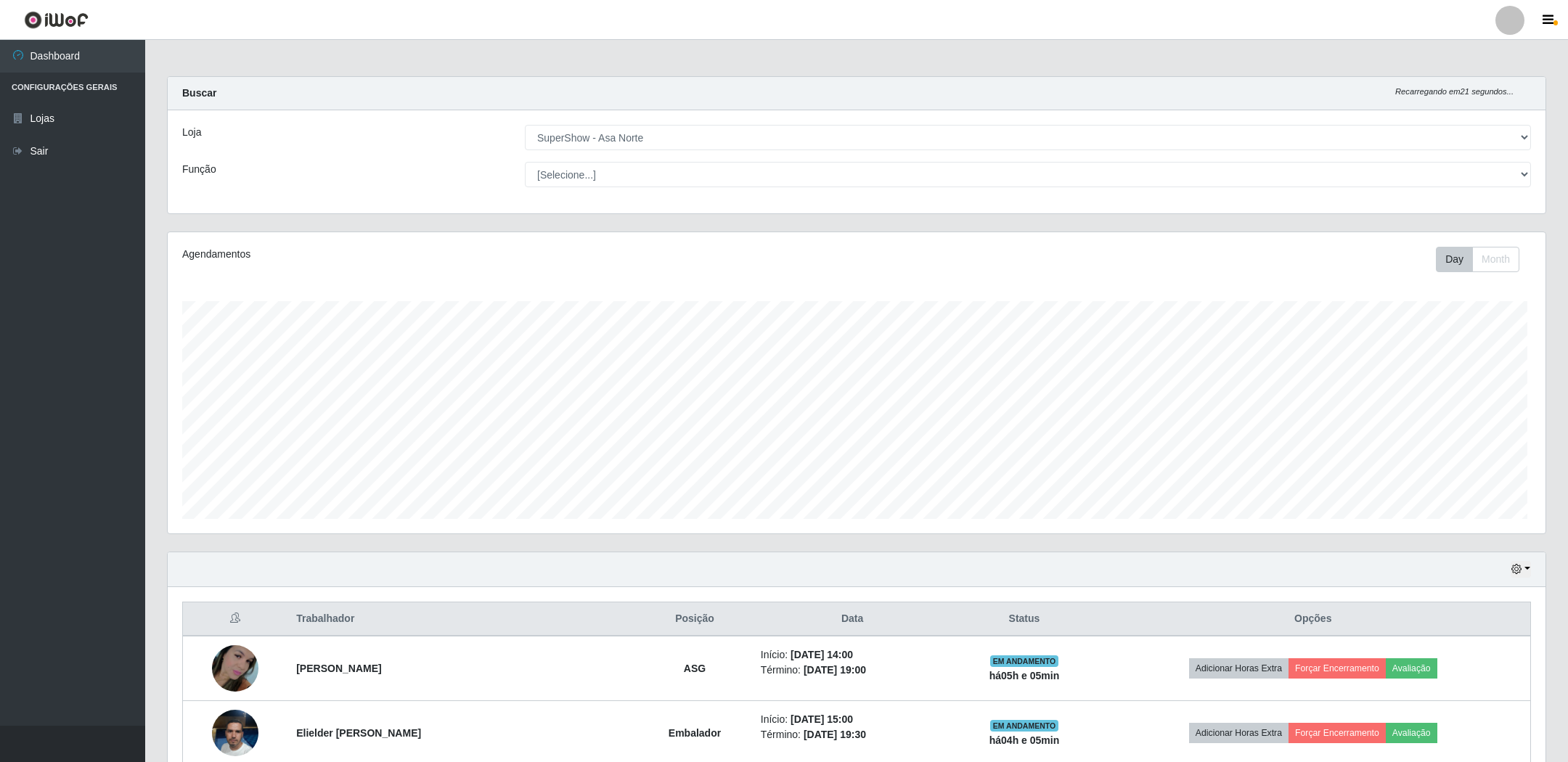
scroll to position [725364, 724358]
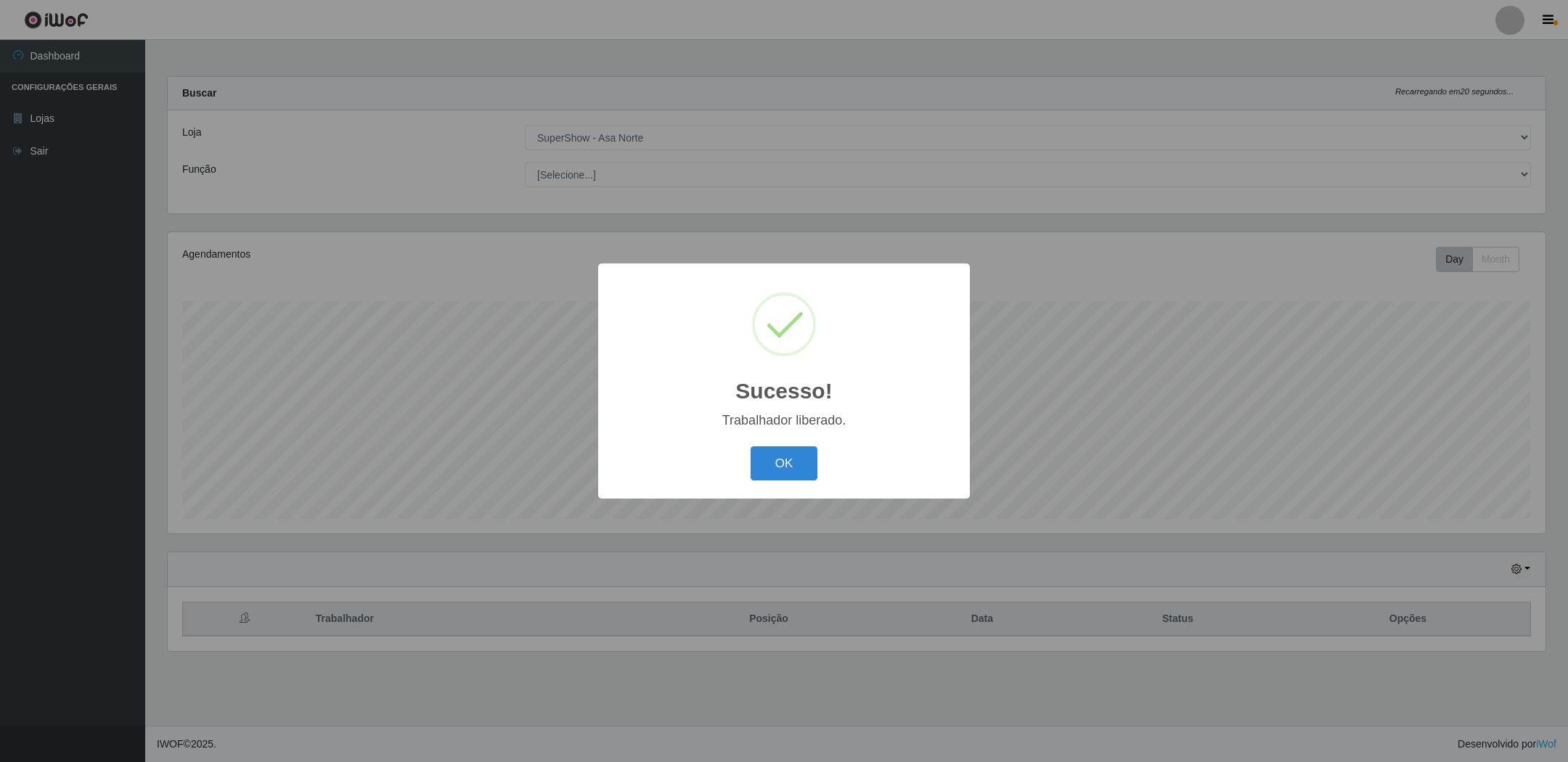
click at [750, 446] on button "OK" at bounding box center [784, 462] width 68 height 34
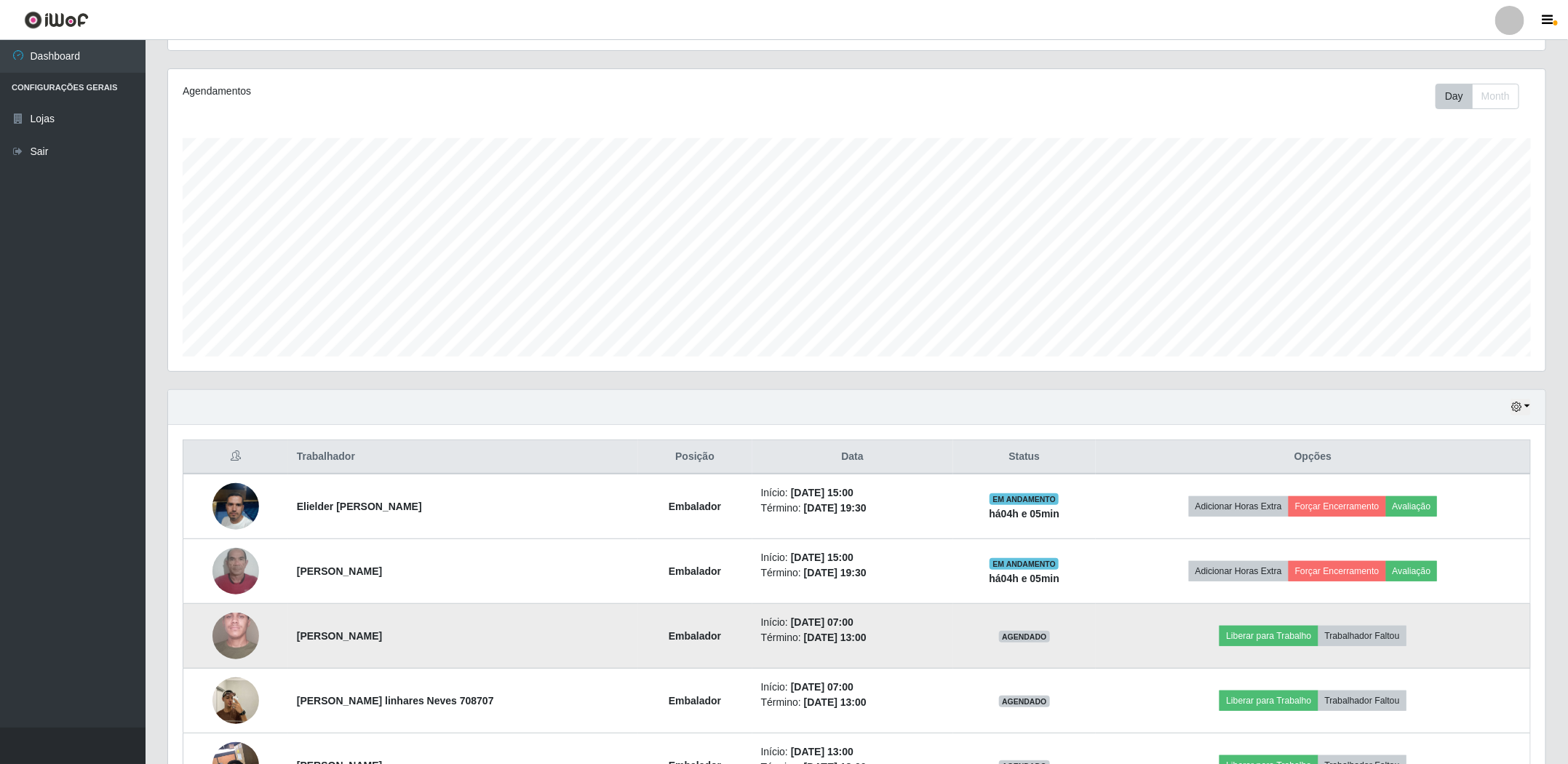
scroll to position [328, 0]
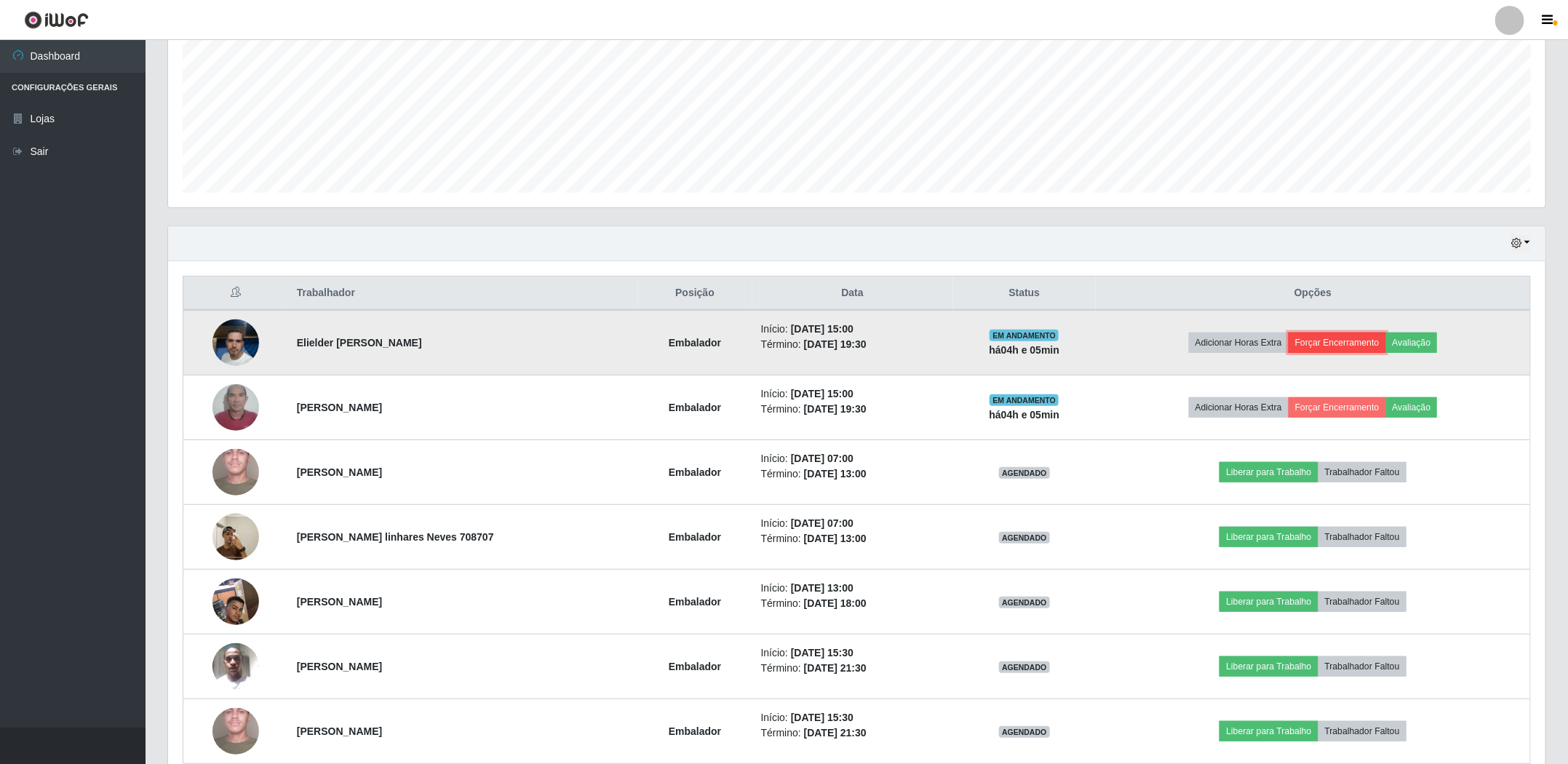
click at [1326, 353] on button "Forçar Encerramento" at bounding box center [1337, 343] width 98 height 21
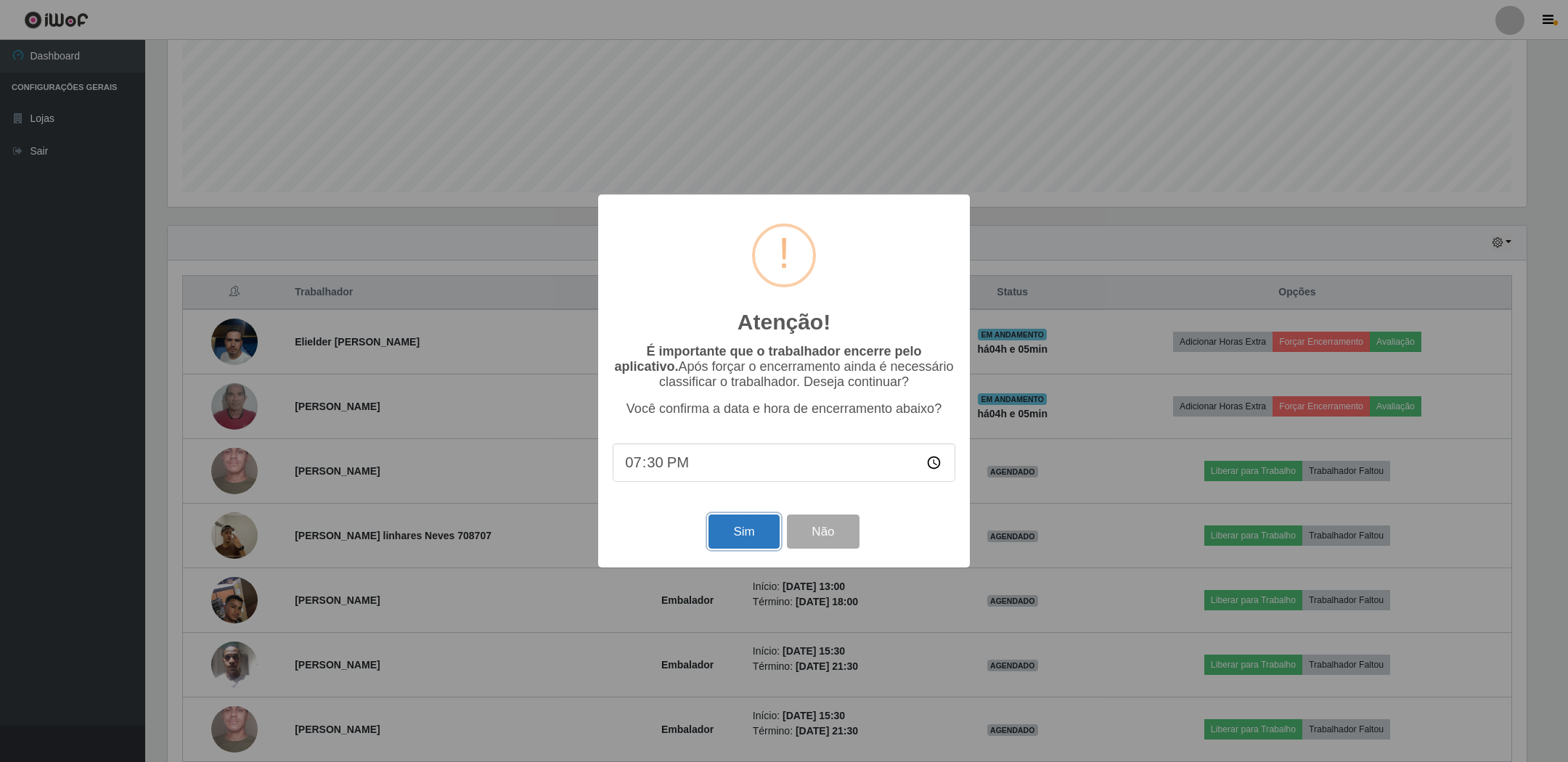
click at [747, 540] on button "Sim" at bounding box center [743, 531] width 70 height 34
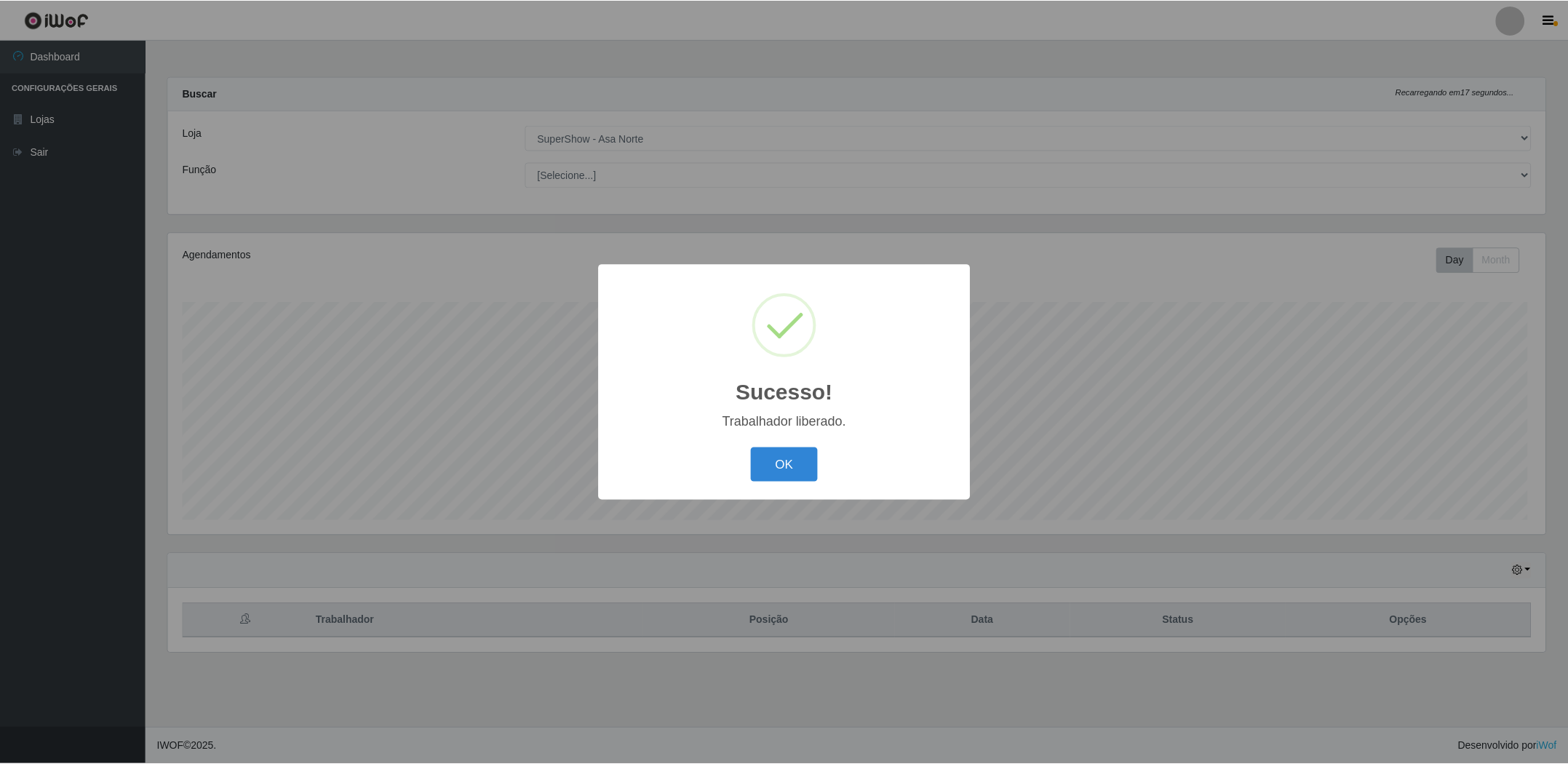
scroll to position [304, 1380]
click at [752, 447] on button "OK" at bounding box center [786, 464] width 68 height 34
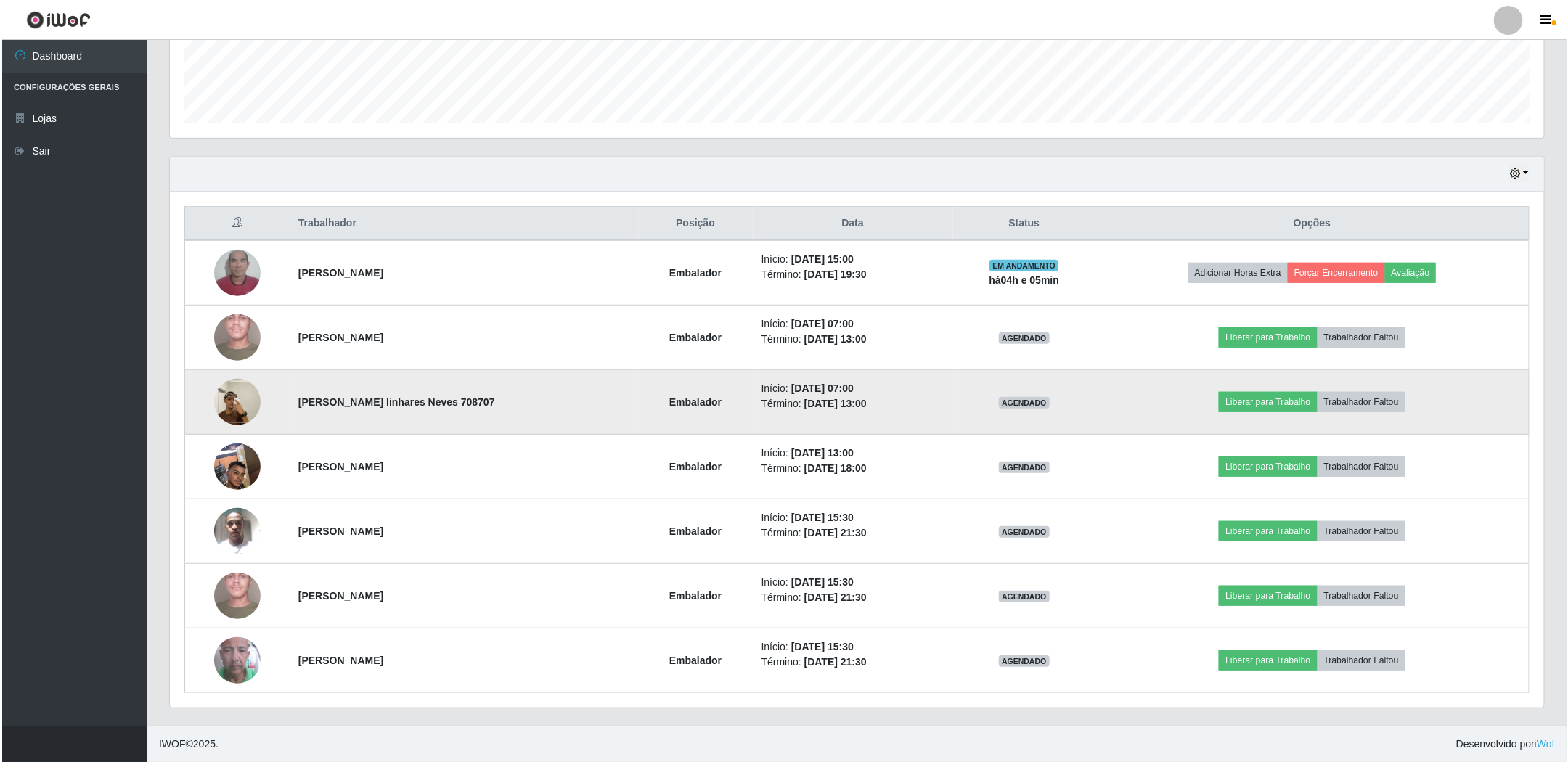
scroll to position [401, 0]
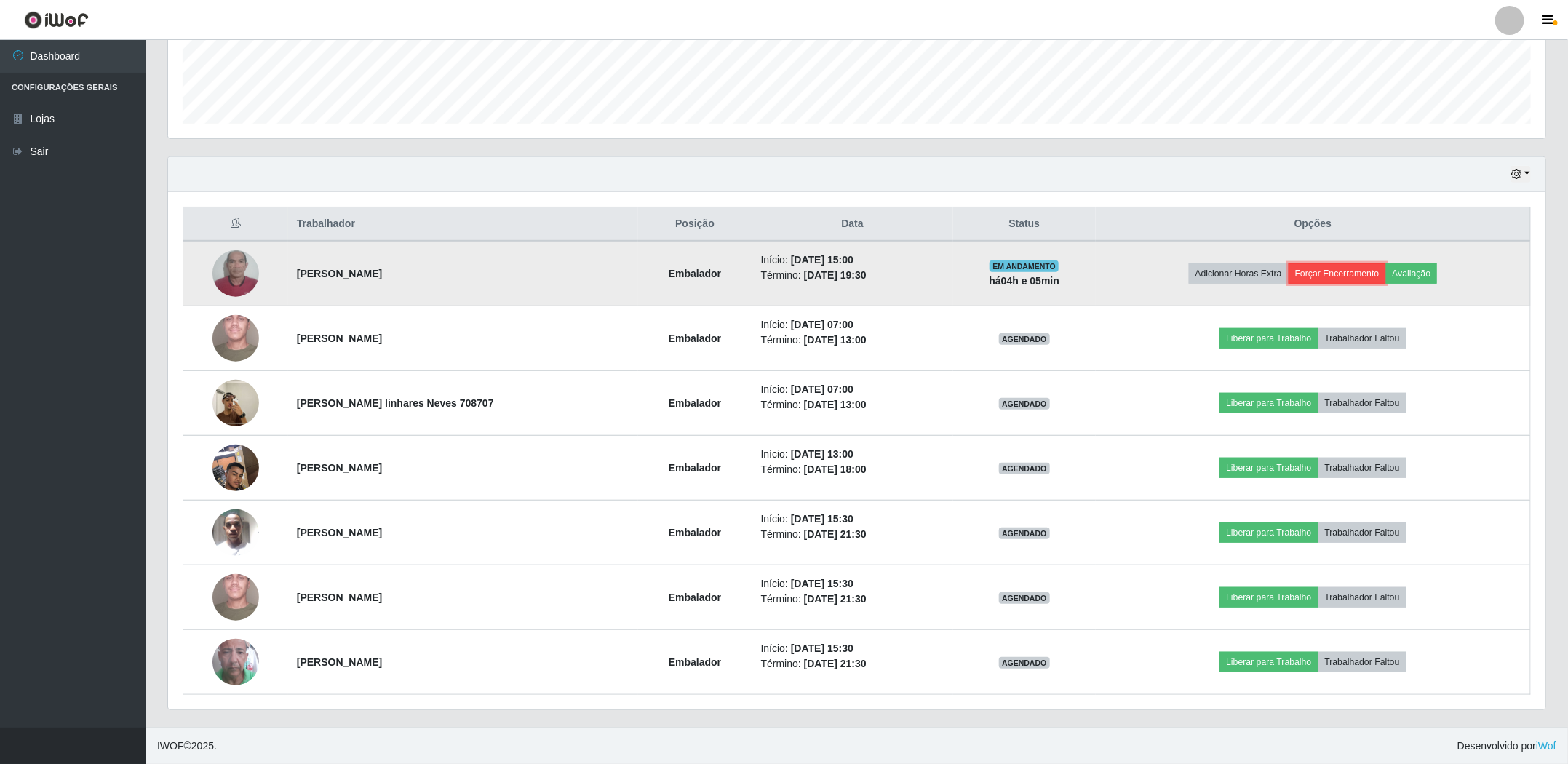
click at [1341, 265] on button "Forçar Encerramento" at bounding box center [1337, 274] width 98 height 21
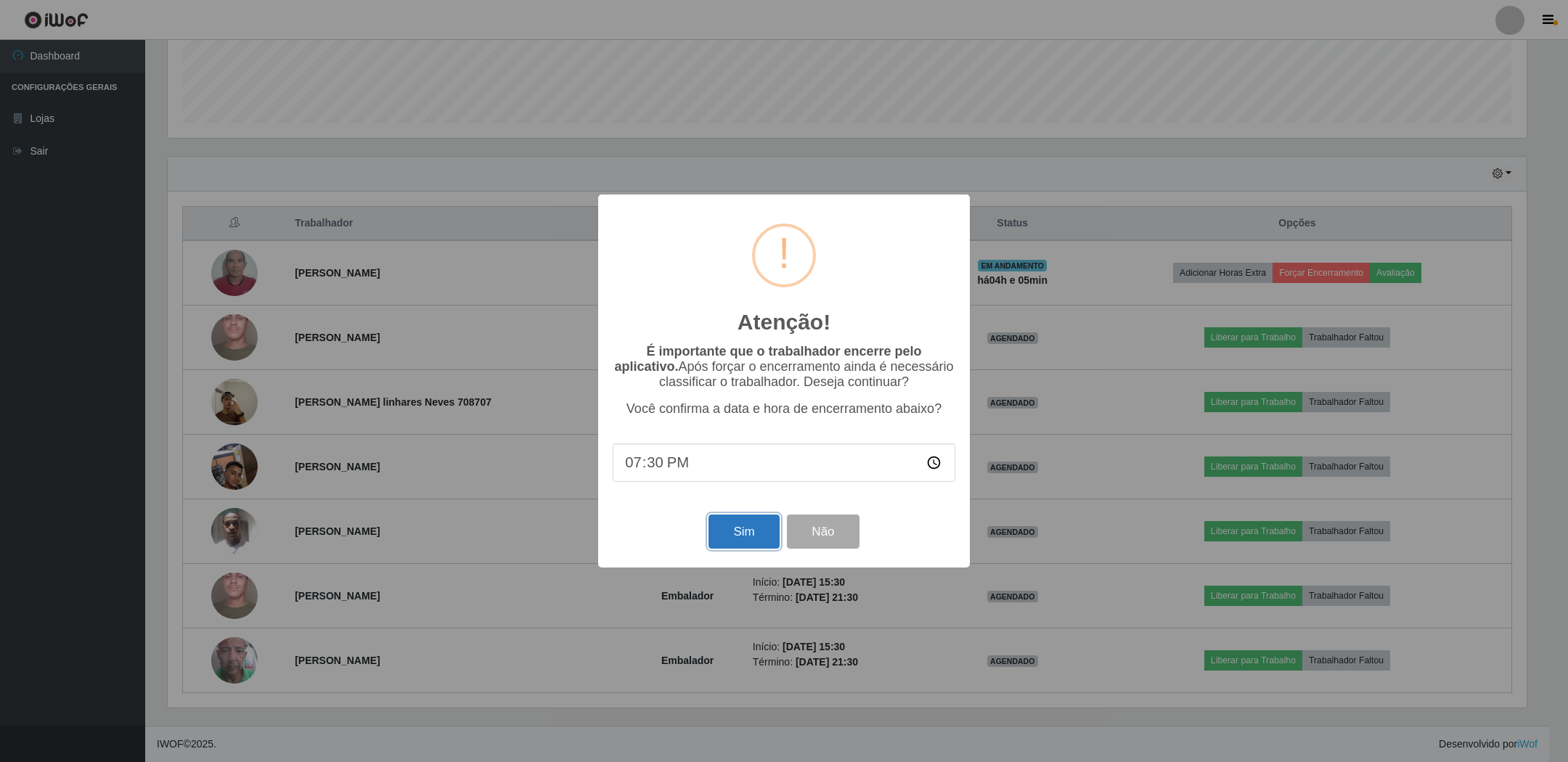
click at [735, 532] on button "Sim" at bounding box center [743, 531] width 70 height 34
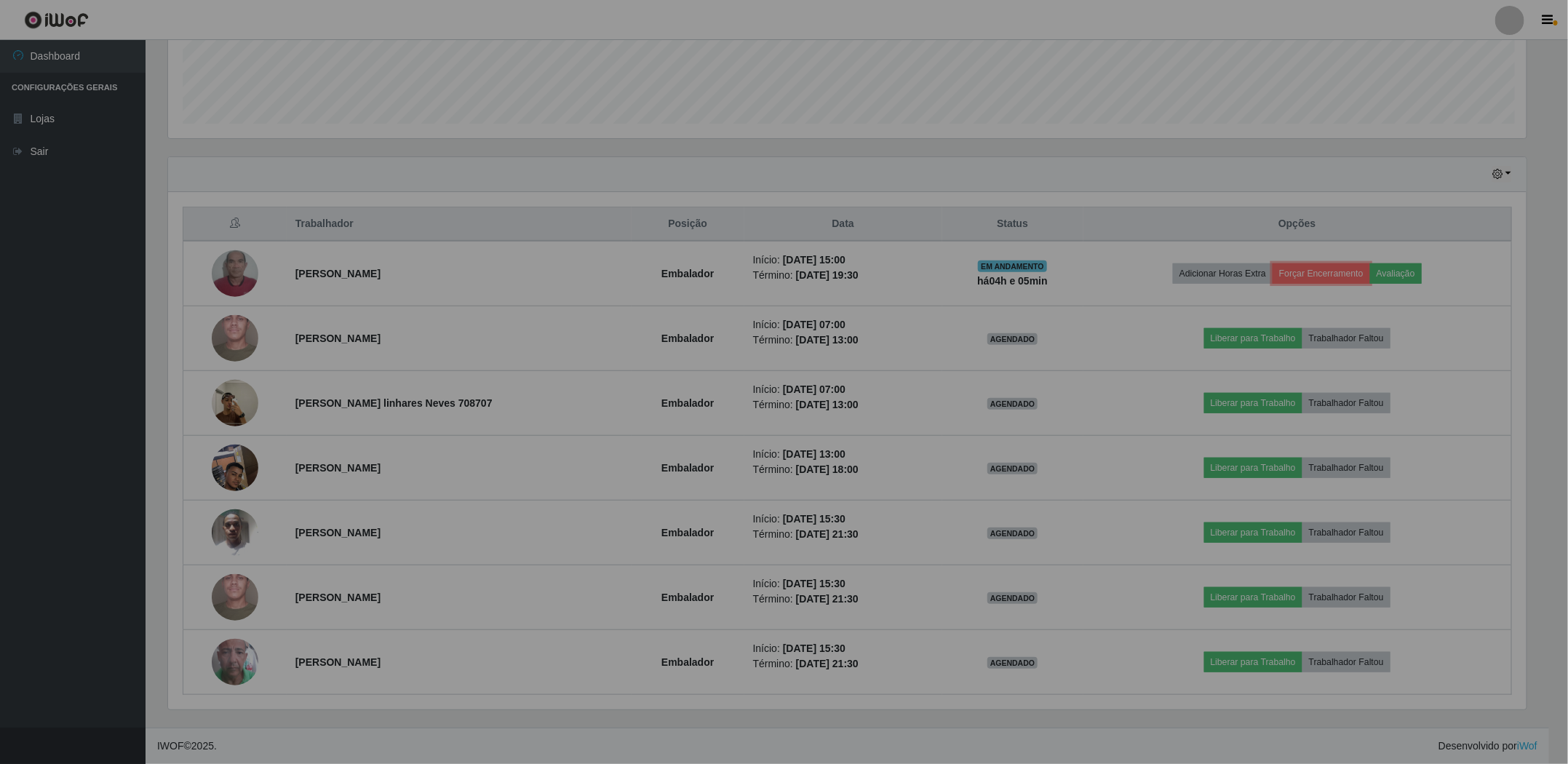
scroll to position [0, 0]
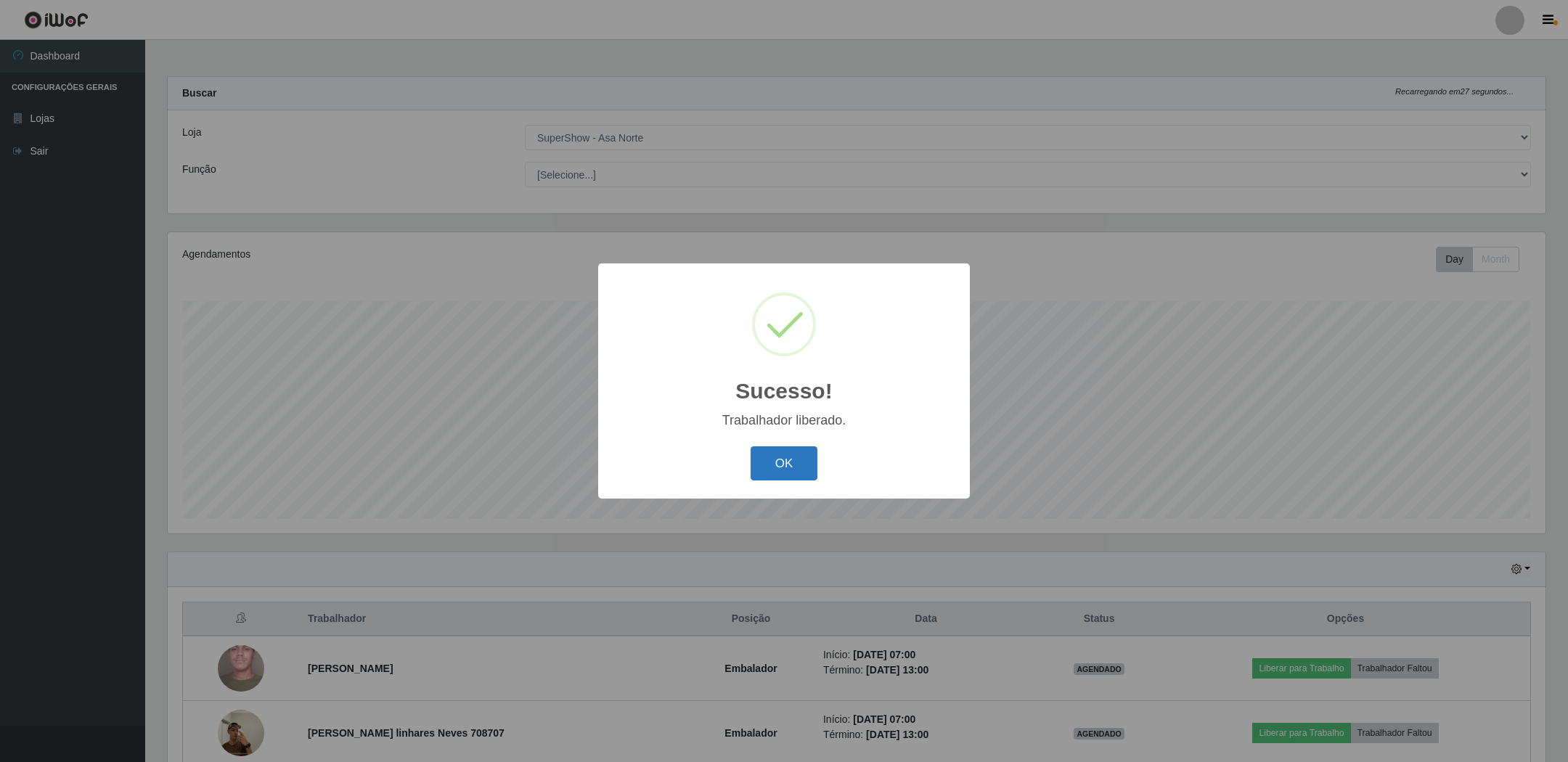
click at [797, 458] on button "OK" at bounding box center [784, 462] width 68 height 34
